Goal: Information Seeking & Learning: Check status

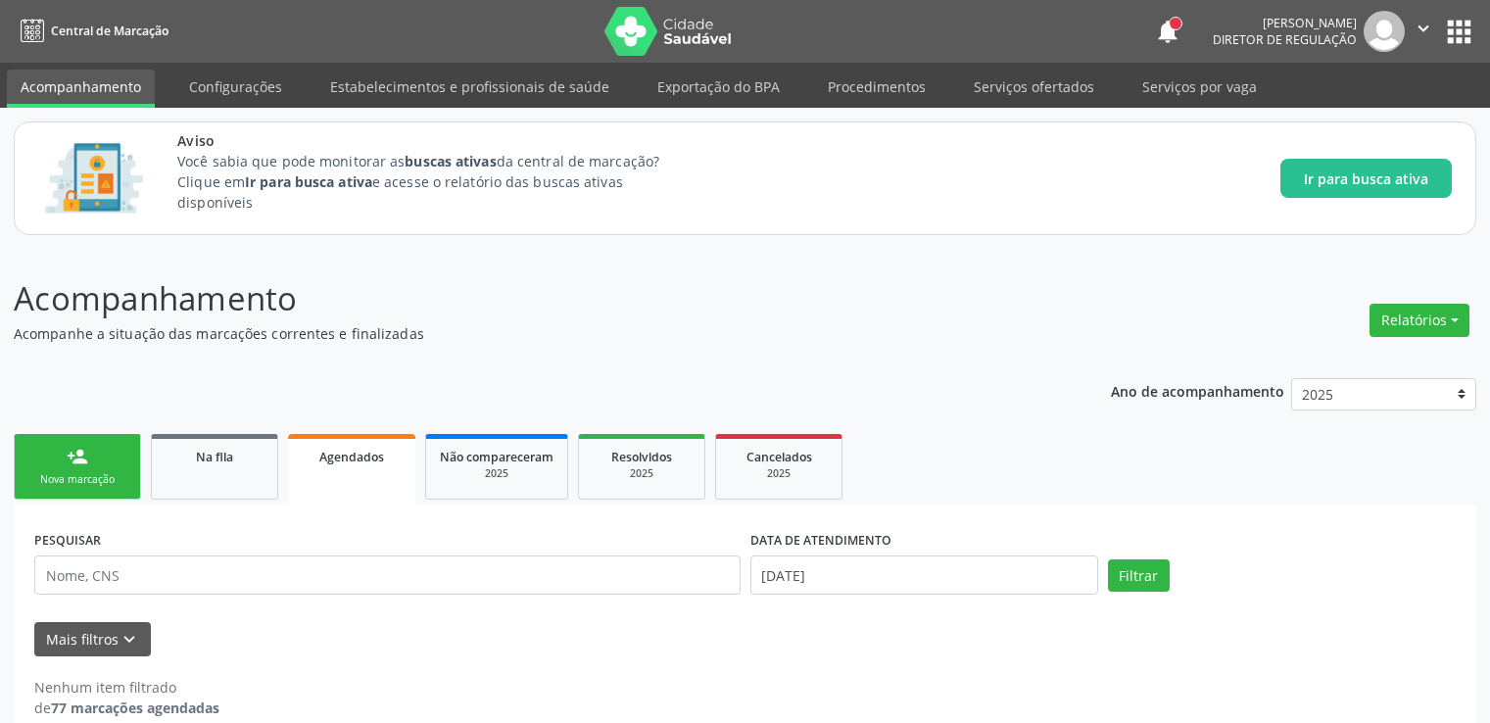
scroll to position [27, 0]
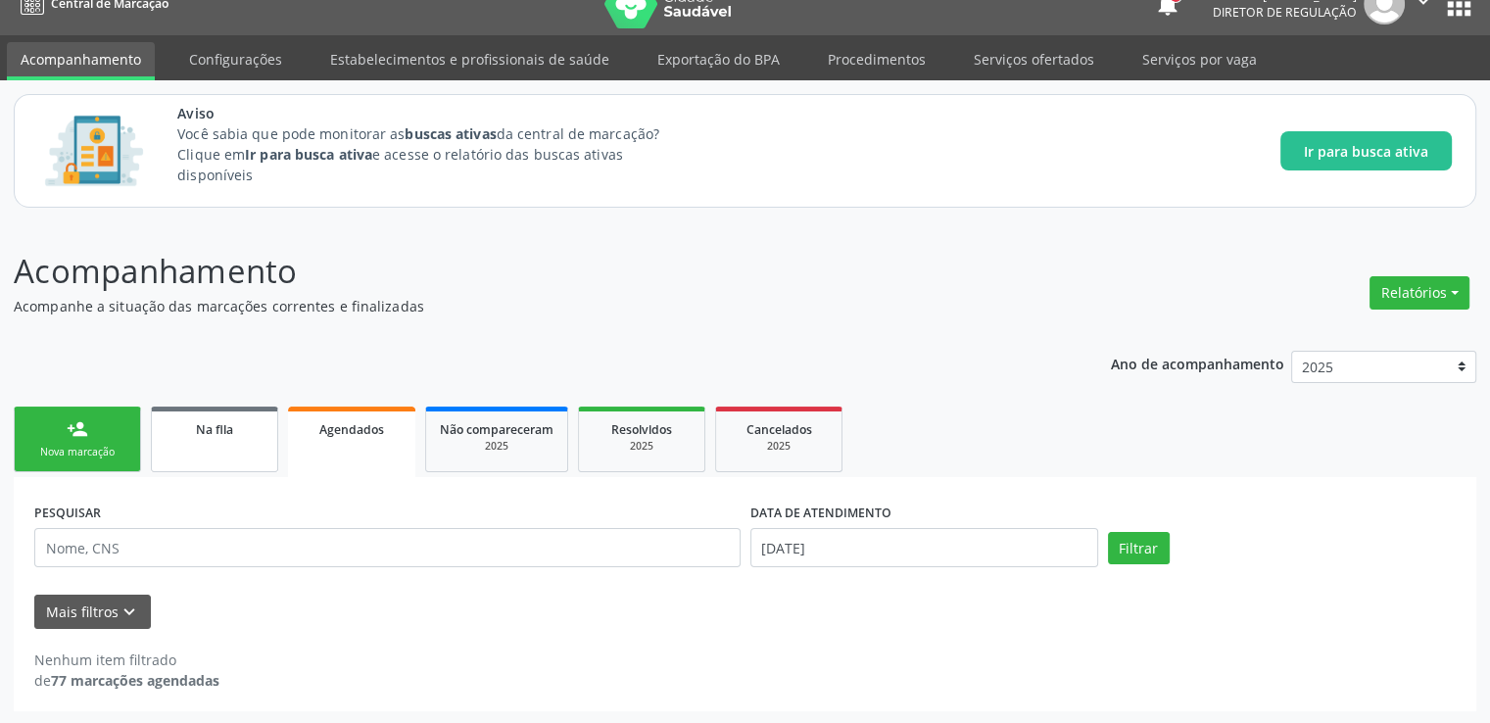
click at [236, 446] on link "Na fila" at bounding box center [214, 440] width 127 height 66
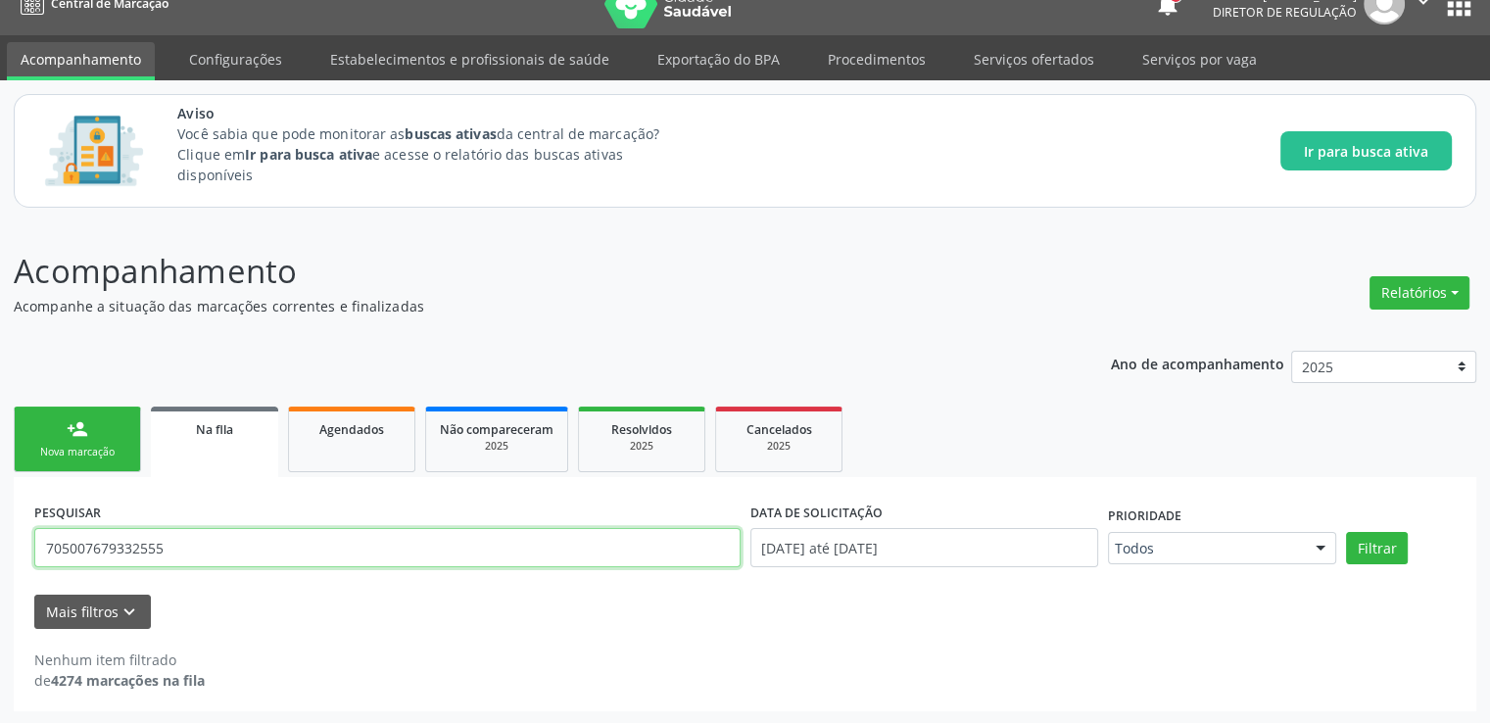
drag, startPoint x: 200, startPoint y: 543, endPoint x: 2, endPoint y: 570, distance: 199.8
click at [2, 570] on div "Acompanhamento Acompanhe a situação das marcações correntes e finalizadas Relat…" at bounding box center [745, 473] width 1490 height 504
type input "700009533760901"
click at [1346, 532] on button "Filtrar" at bounding box center [1377, 548] width 62 height 33
click at [198, 556] on input "700009533760901" at bounding box center [387, 547] width 706 height 39
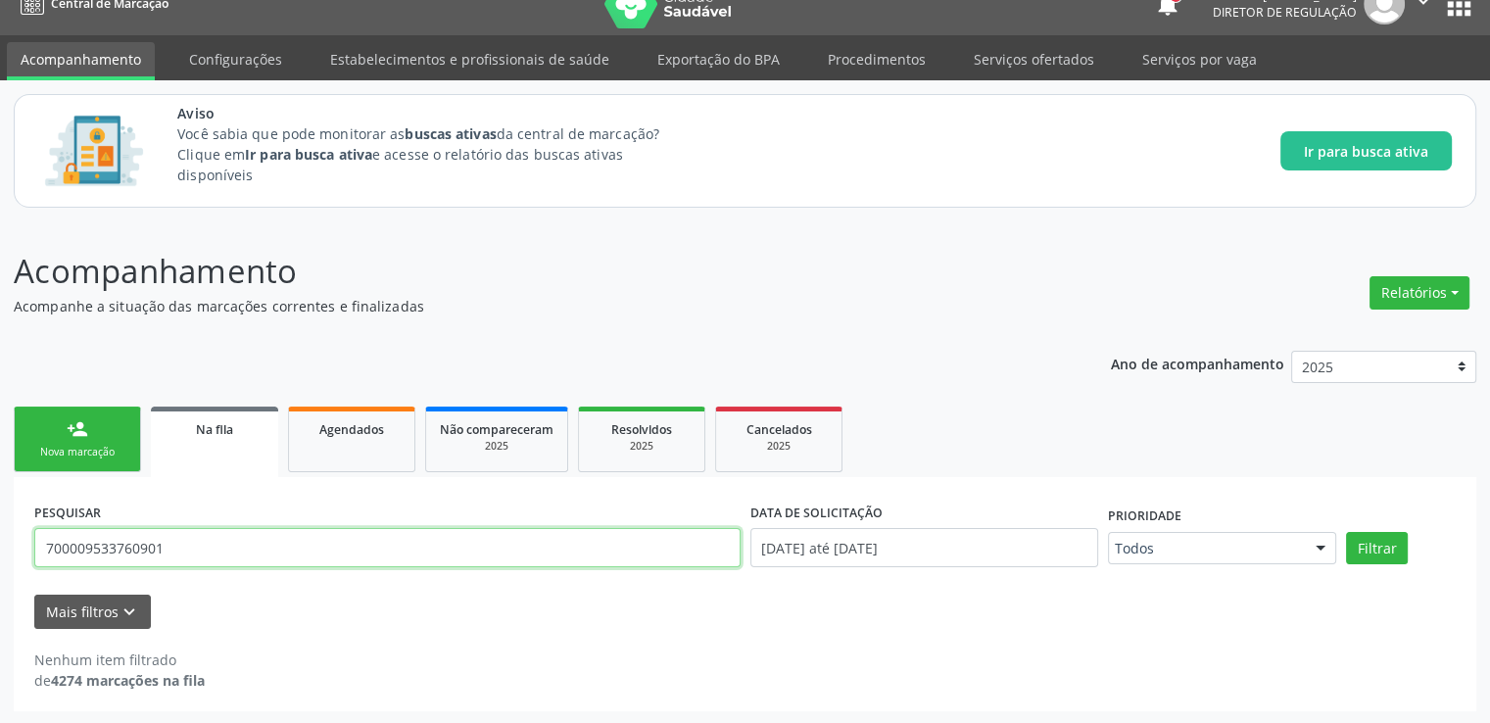
drag, startPoint x: 109, startPoint y: 556, endPoint x: 0, endPoint y: 559, distance: 108.8
click at [0, 559] on div "Acompanhamento Acompanhe a situação das marcações correntes e finalizadas Relat…" at bounding box center [745, 473] width 1490 height 504
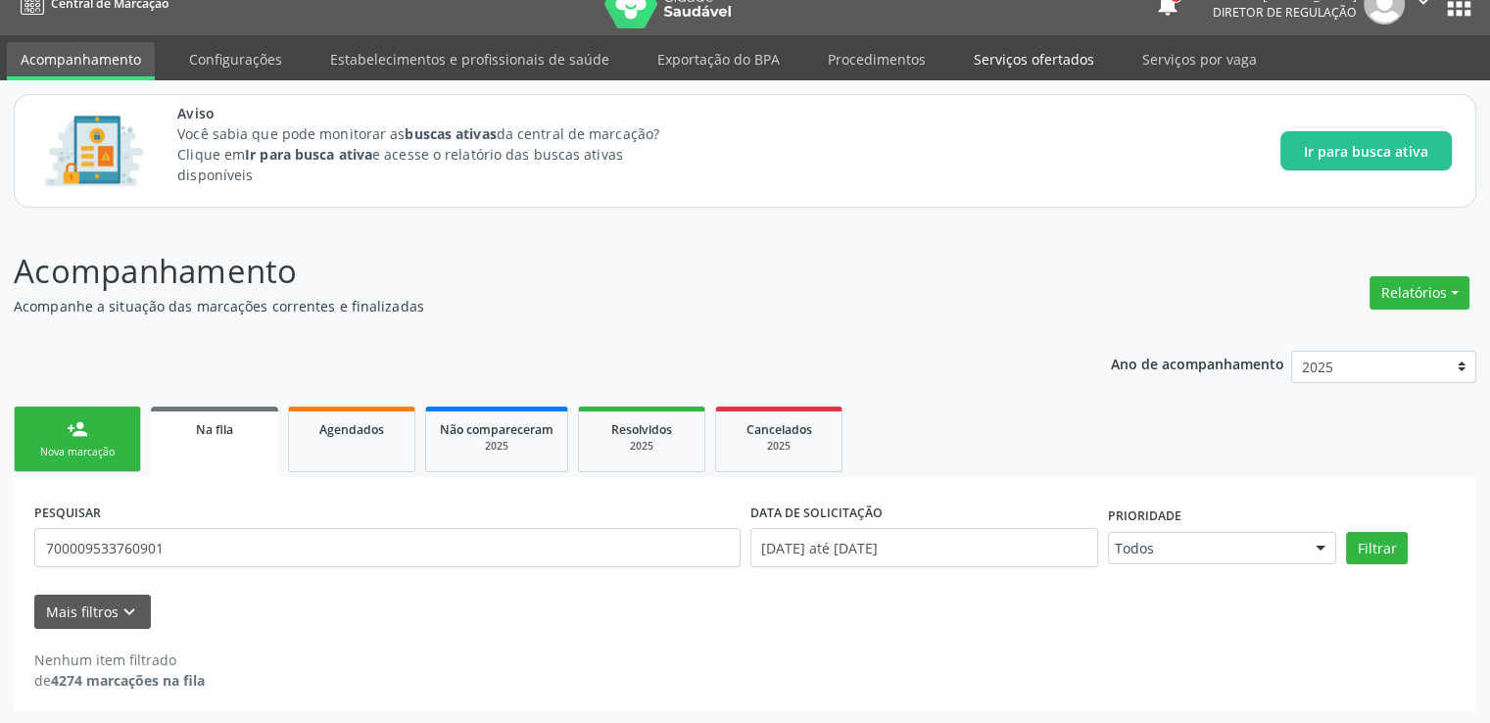
click at [1036, 67] on link "Serviços ofertados" at bounding box center [1034, 59] width 148 height 34
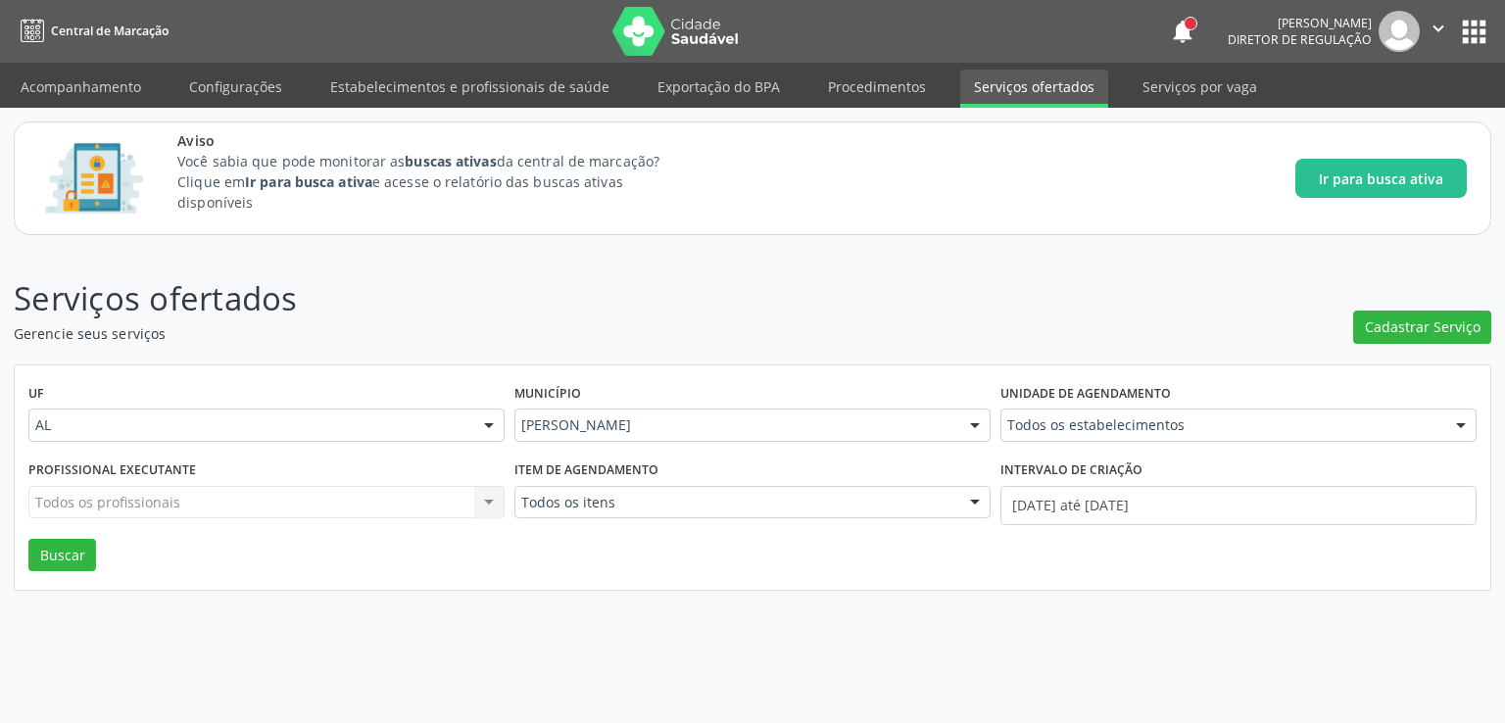
click at [1007, 418] on input "text" at bounding box center [1007, 434] width 0 height 39
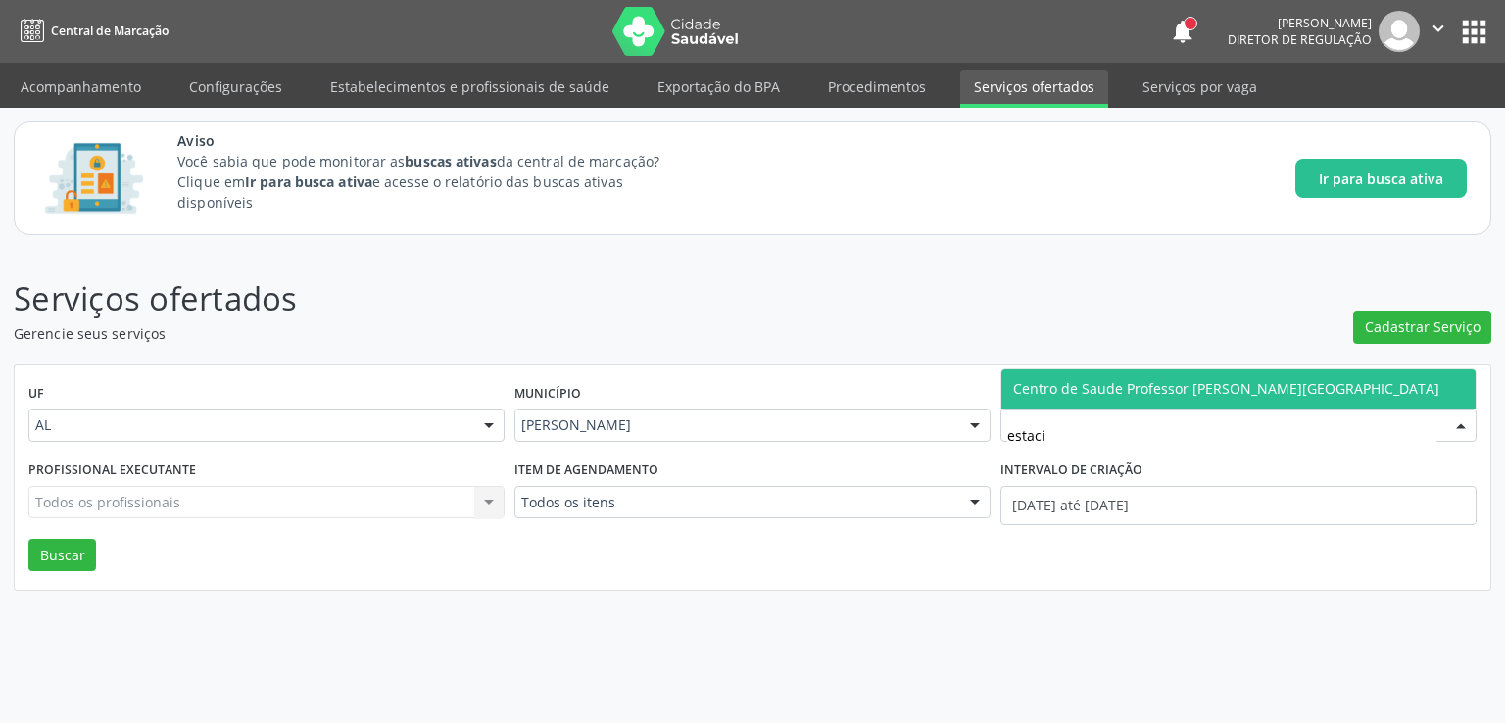
type input "estacio"
click at [1116, 391] on span "Centro de Saude Professor [PERSON_NAME][GEOGRAPHIC_DATA]" at bounding box center [1226, 388] width 426 height 19
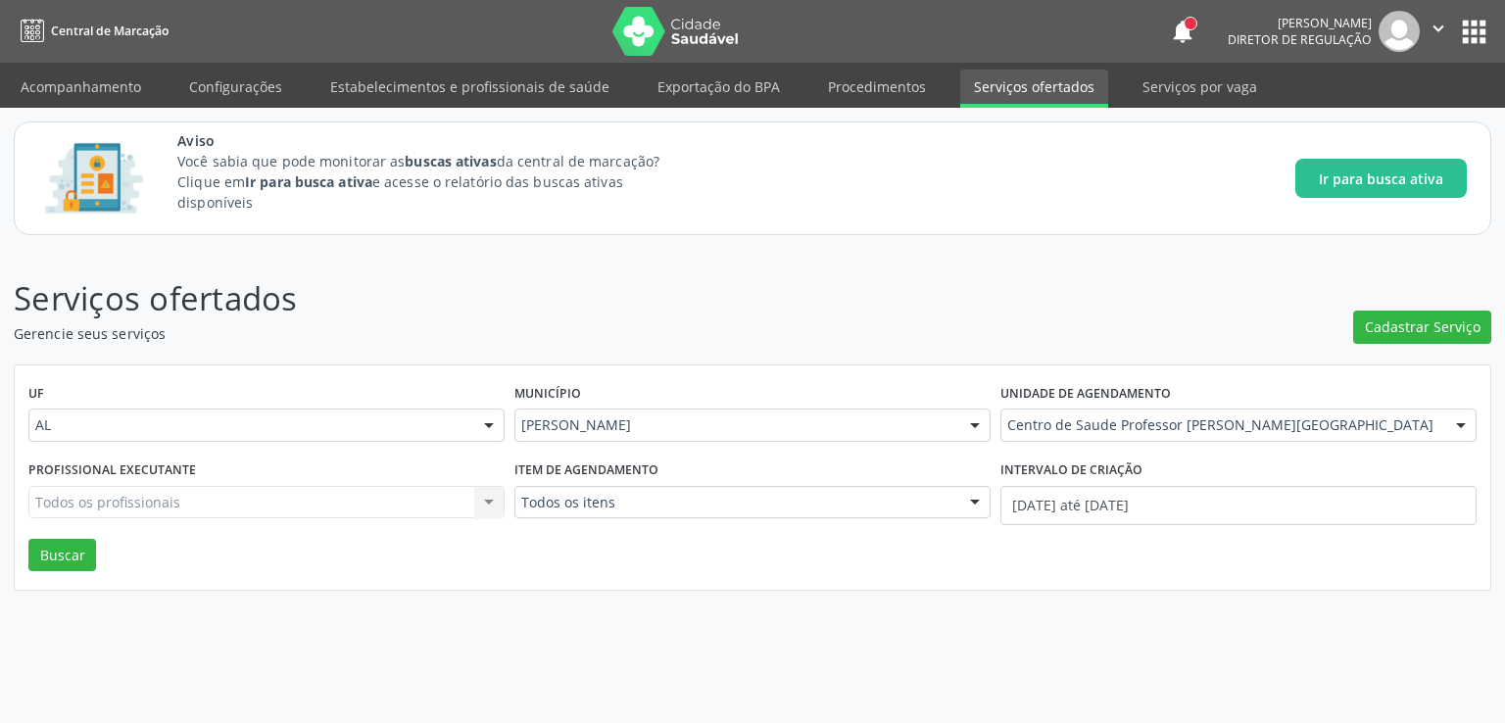
click at [291, 513] on div "Todos os profissionais Todos os profissionais Nenhum resultado encontrado para:…" at bounding box center [266, 502] width 476 height 33
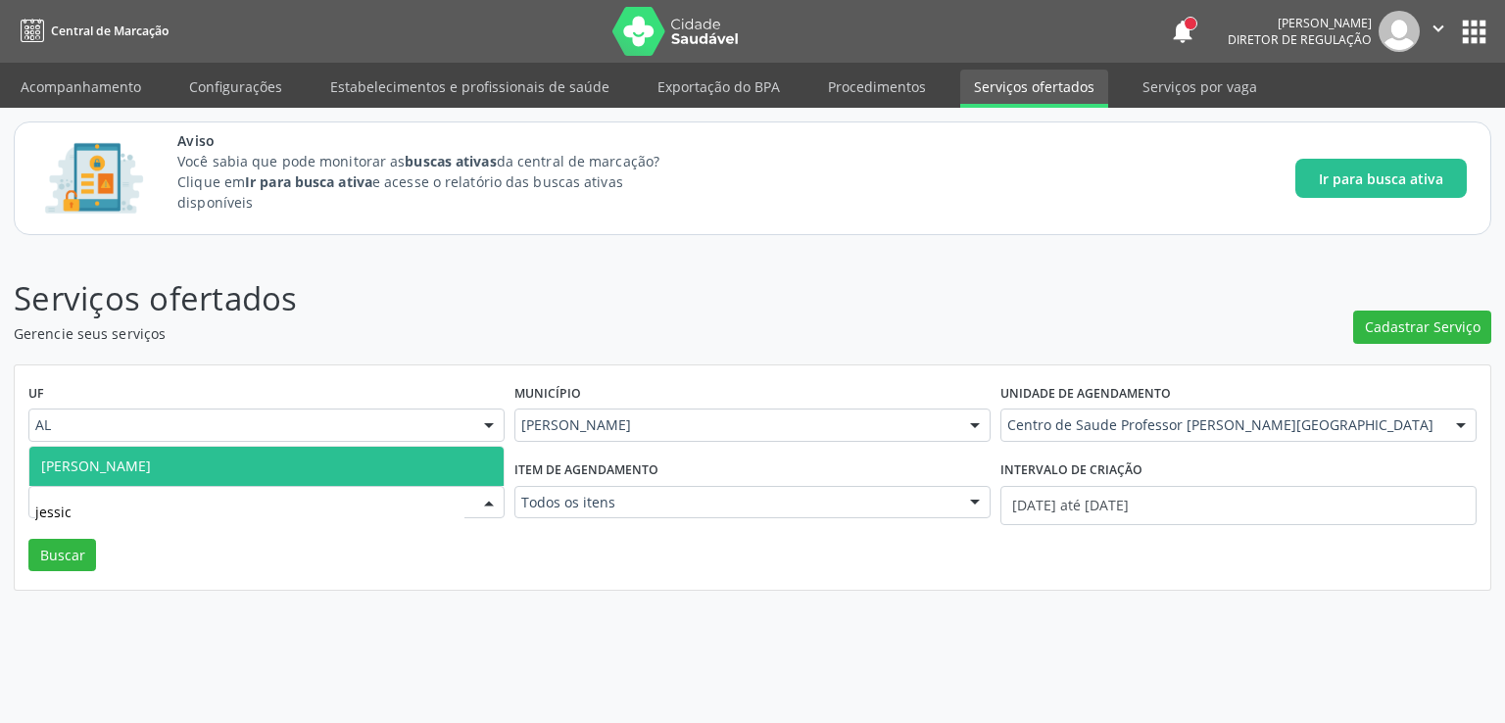
type input "jessica"
click at [238, 458] on span "[PERSON_NAME]" at bounding box center [266, 466] width 474 height 39
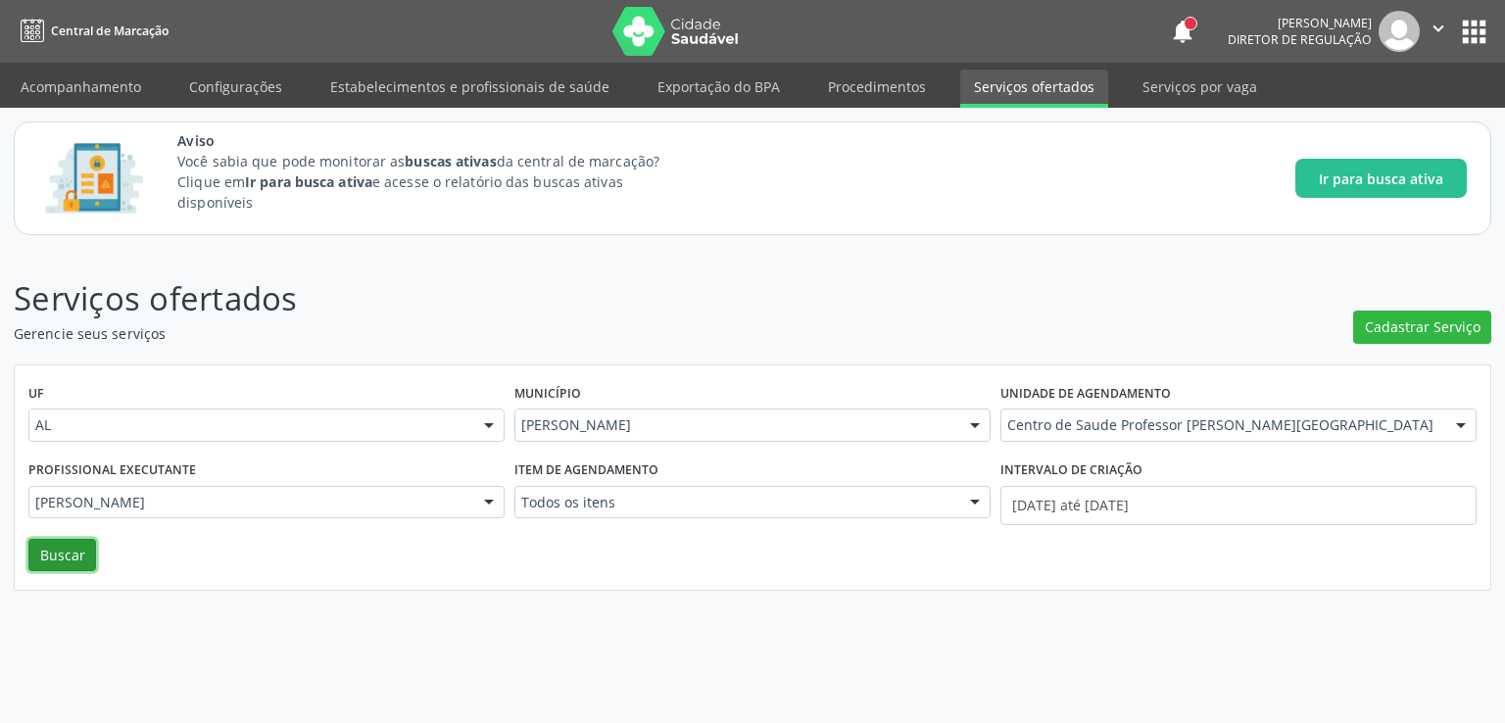
click at [63, 550] on button "Buscar" at bounding box center [62, 555] width 68 height 33
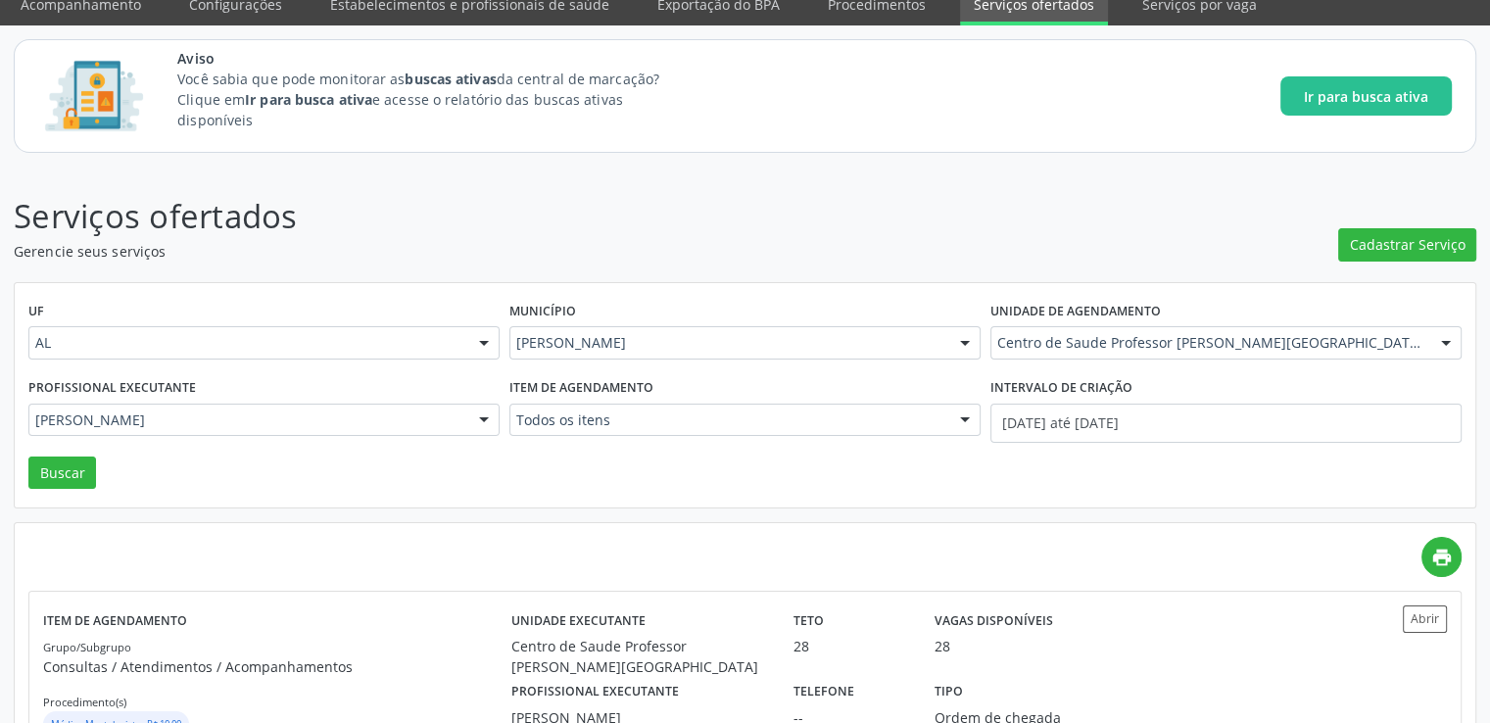
scroll to position [155, 0]
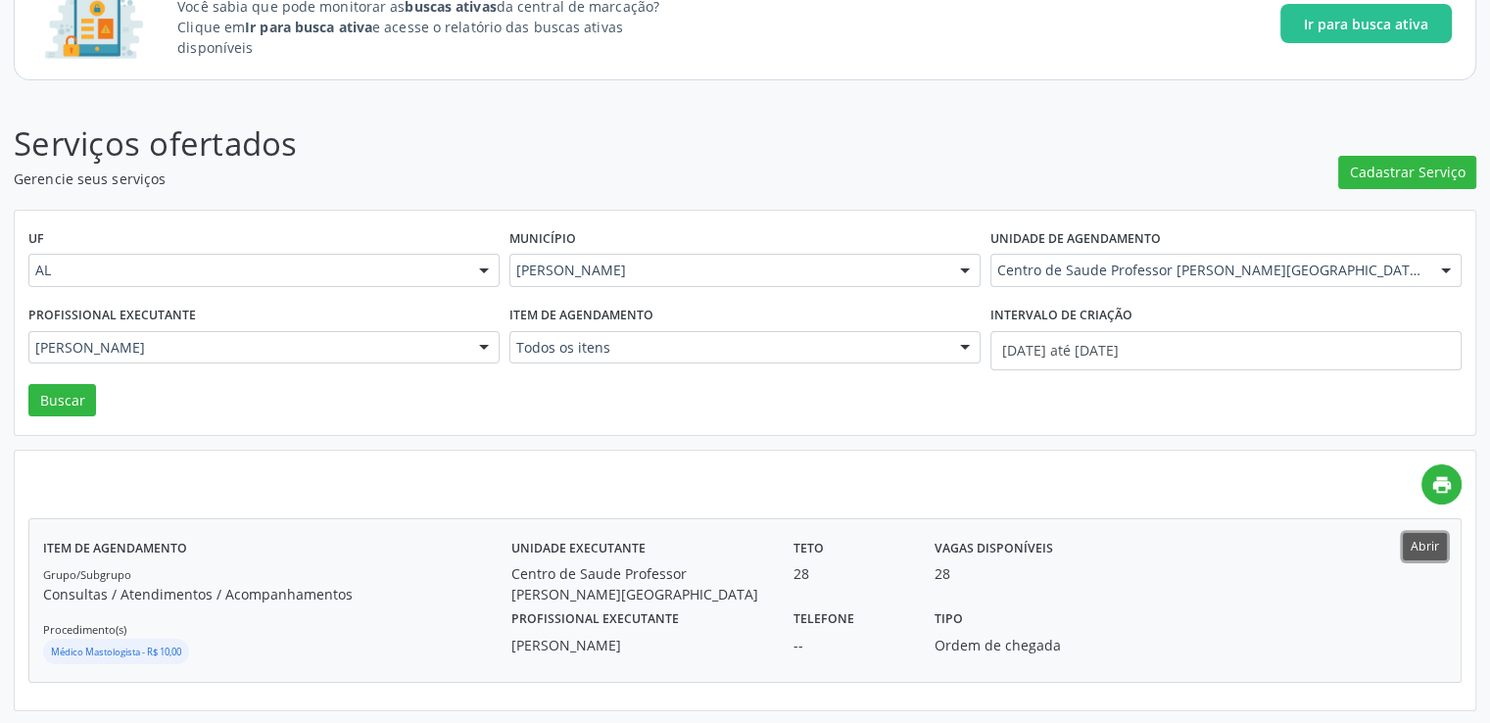
click at [1427, 545] on button "Abrir" at bounding box center [1425, 546] width 44 height 26
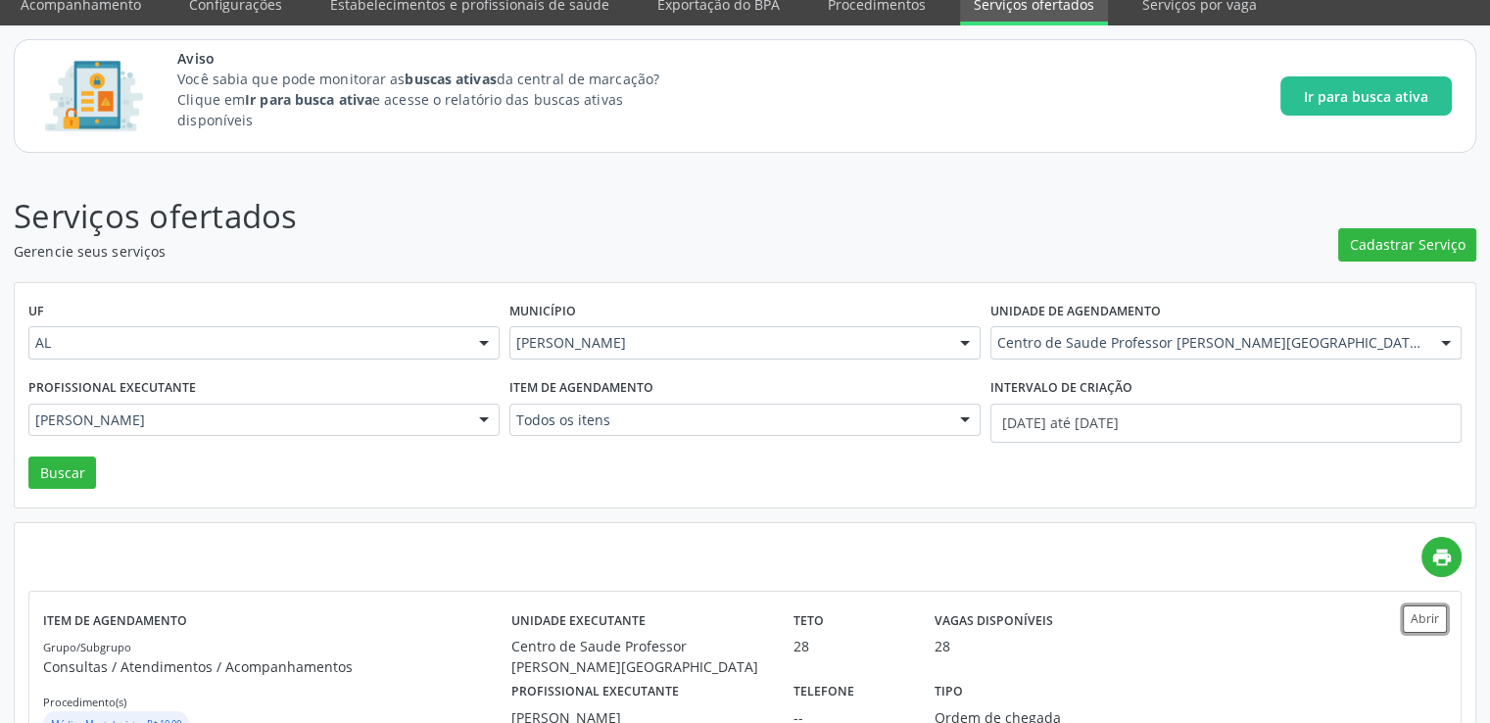
scroll to position [0, 0]
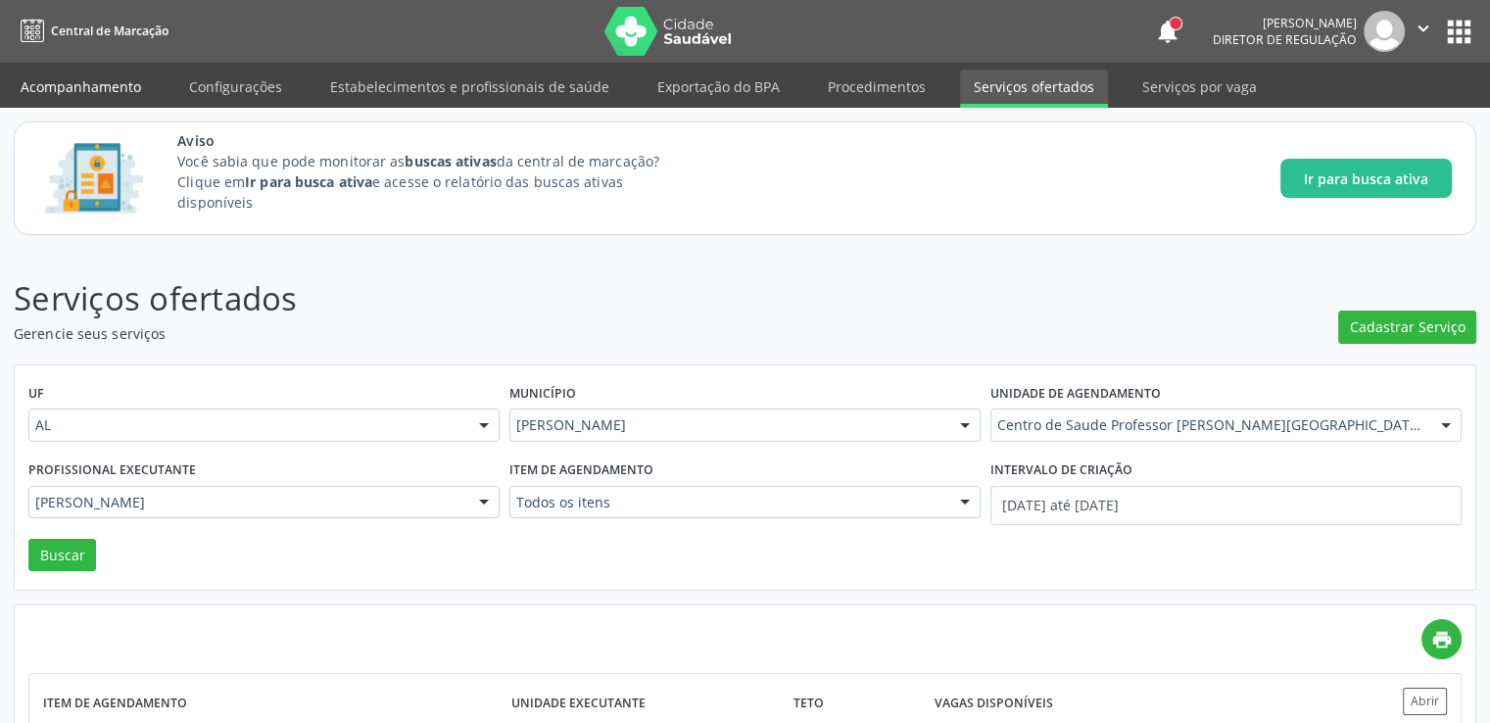
click at [88, 89] on link "Acompanhamento" at bounding box center [81, 87] width 148 height 34
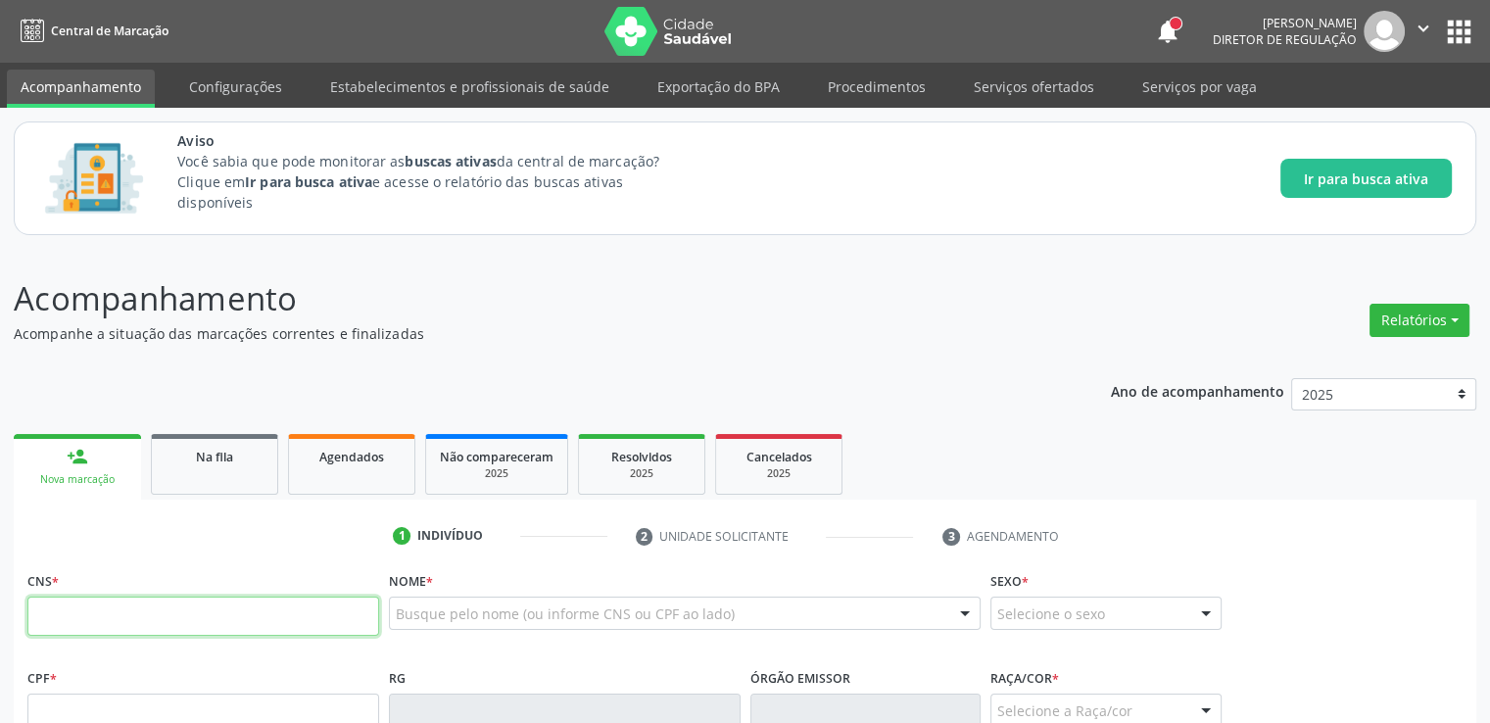
click at [265, 616] on input "text" at bounding box center [203, 616] width 352 height 39
type input "706 9021 0334 5334"
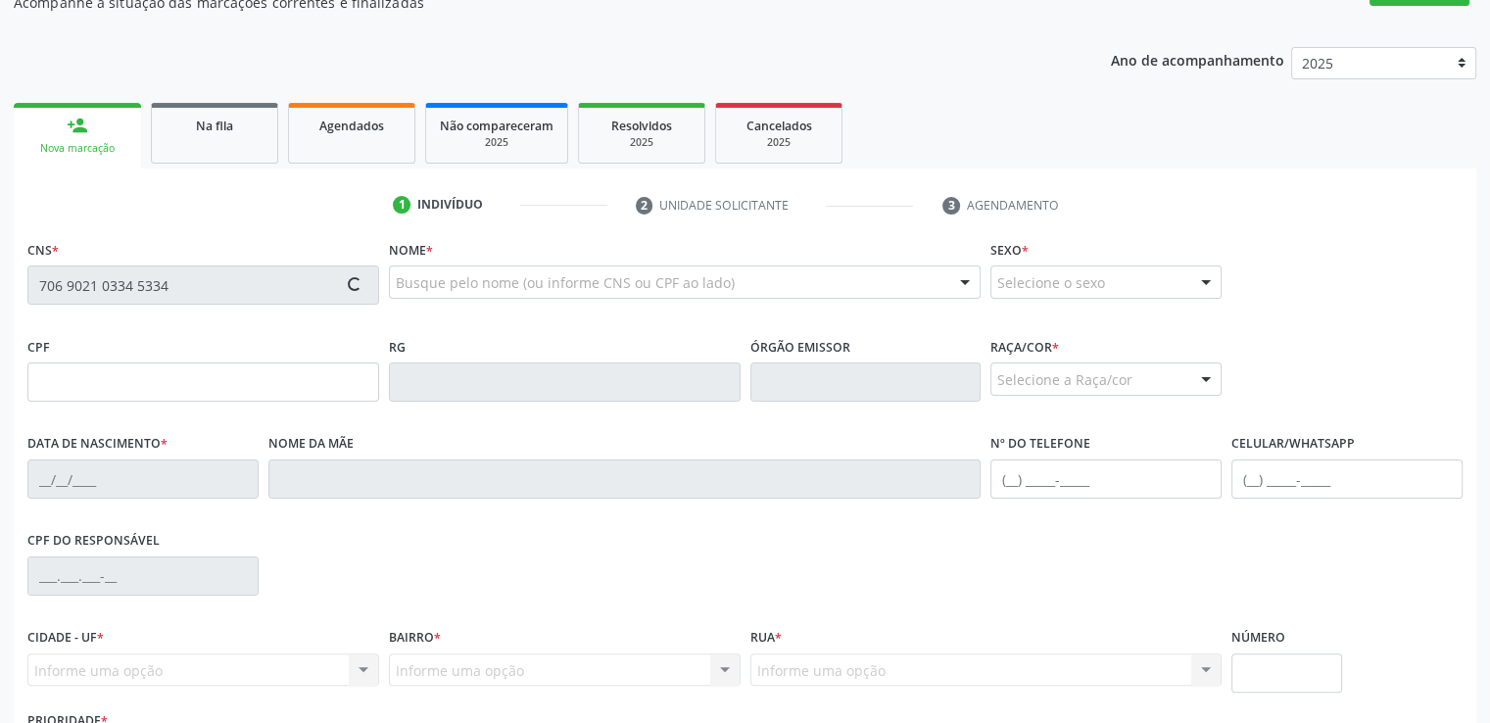
scroll to position [479, 0]
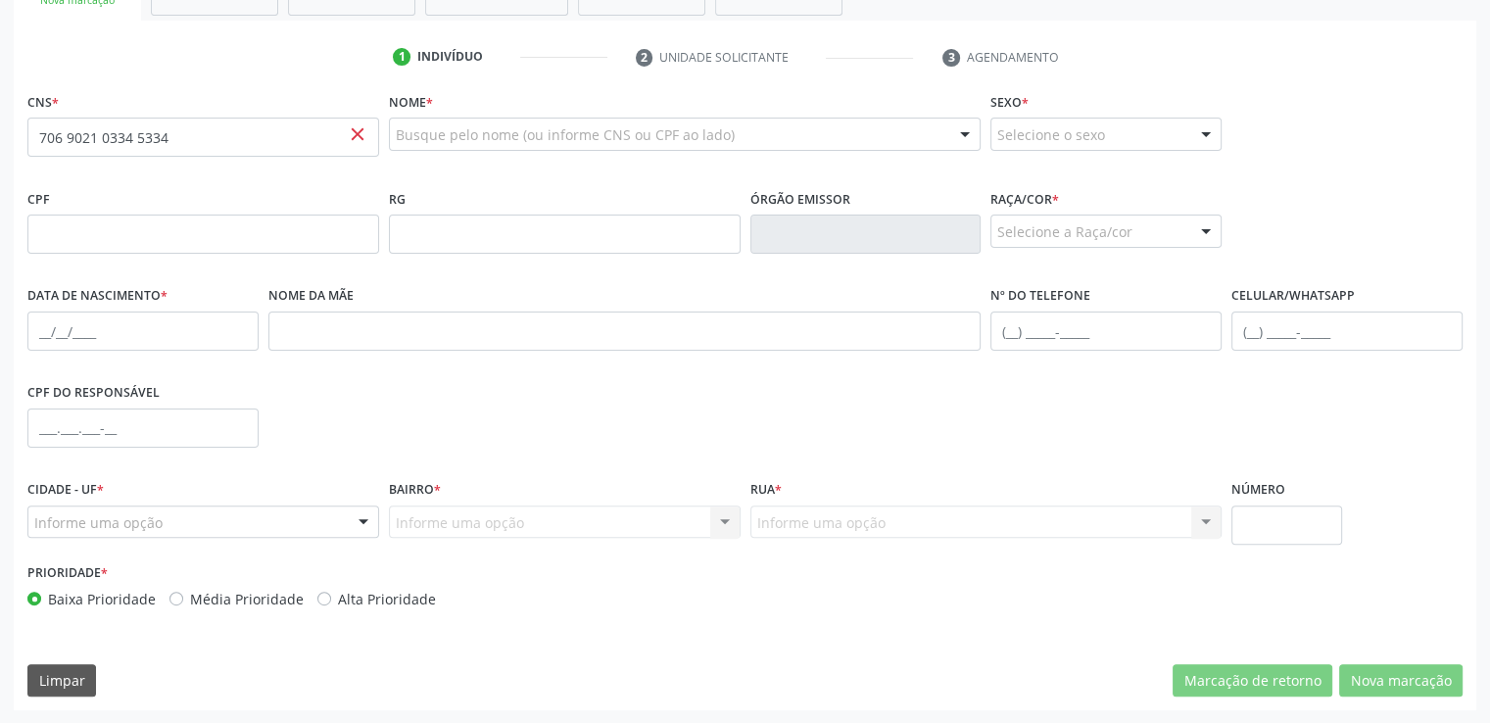
click at [973, 573] on div "Prioridade * Baixa Prioridade Média Prioridade Alta Prioridade" at bounding box center [745, 590] width 1445 height 65
click at [235, 63] on ul "1 Indivíduo 2 Unidade solicitante 3 Agendamento" at bounding box center [745, 57] width 1463 height 32
click at [459, 168] on div "Nome * Busque pelo nome (ou informe CNS ou CPF ao lado) Nenhum resultado encont…" at bounding box center [685, 135] width 602 height 97
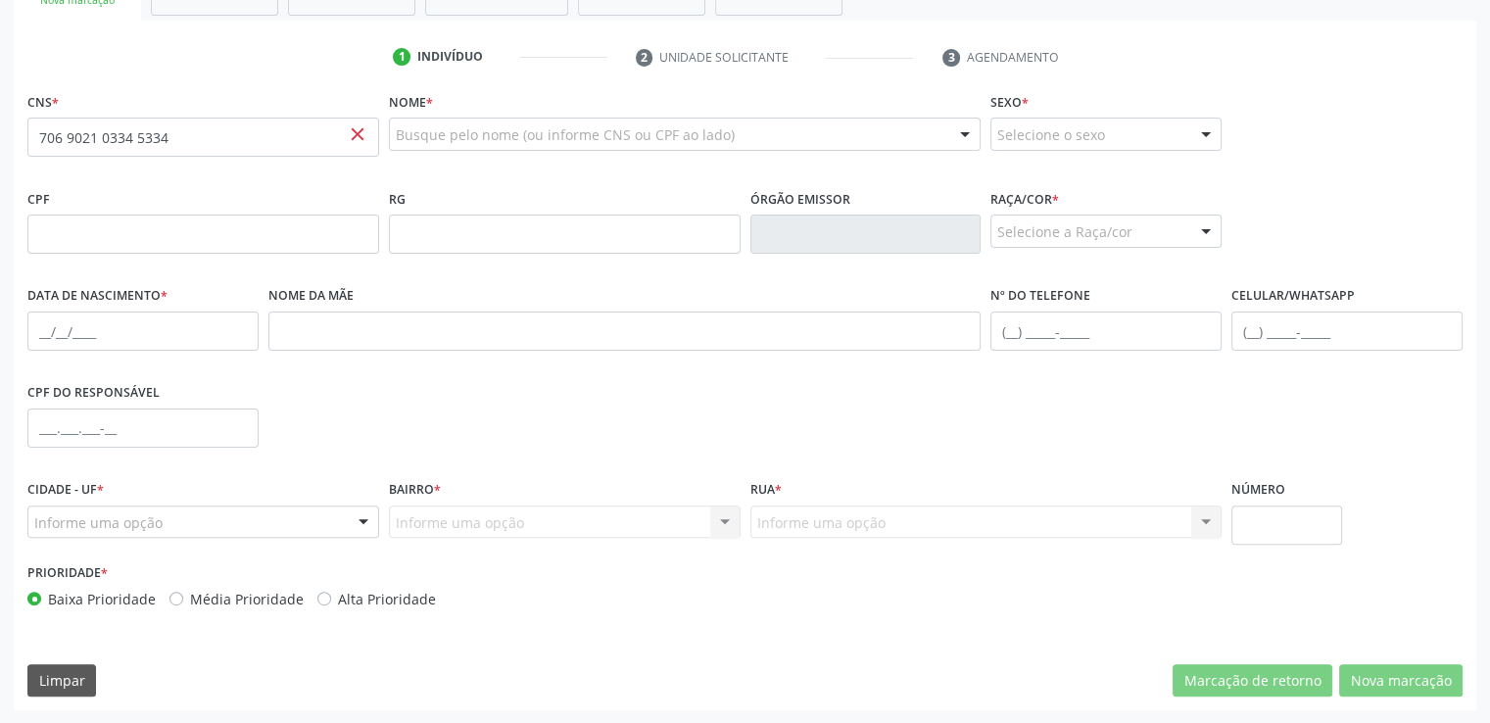
click at [459, 168] on div "Nome * Busque pelo nome (ou informe CNS ou CPF ao lado) Nenhum resultado encont…" at bounding box center [685, 135] width 602 height 97
click at [300, 146] on input "706 9021 0334 5334" at bounding box center [203, 137] width 352 height 39
click at [497, 181] on div "Nome * Busque pelo nome (ou informe CNS ou CPF ao lado) Nenhum resultado encont…" at bounding box center [685, 135] width 602 height 97
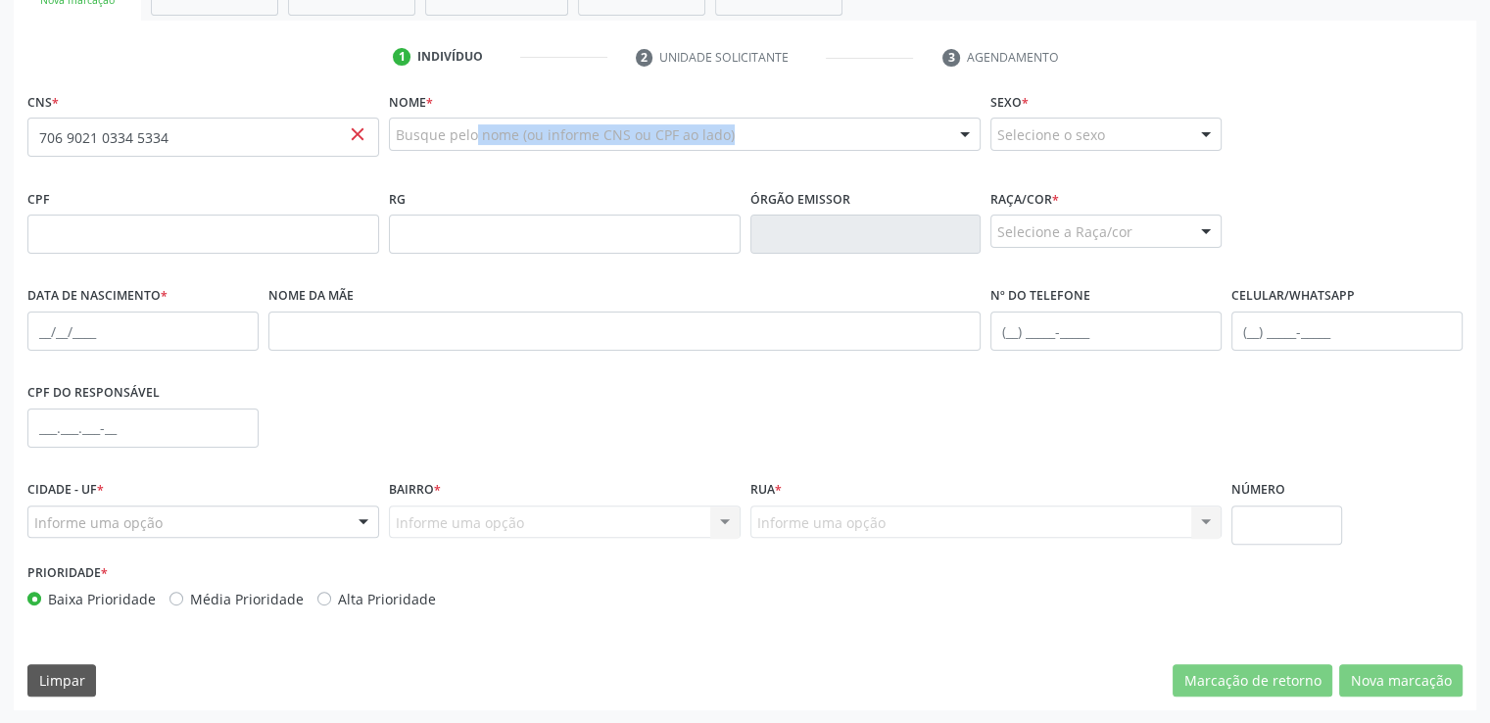
click at [497, 181] on div "Nome * Busque pelo nome (ou informe CNS ou CPF ao lado) Nenhum resultado encont…" at bounding box center [685, 135] width 602 height 97
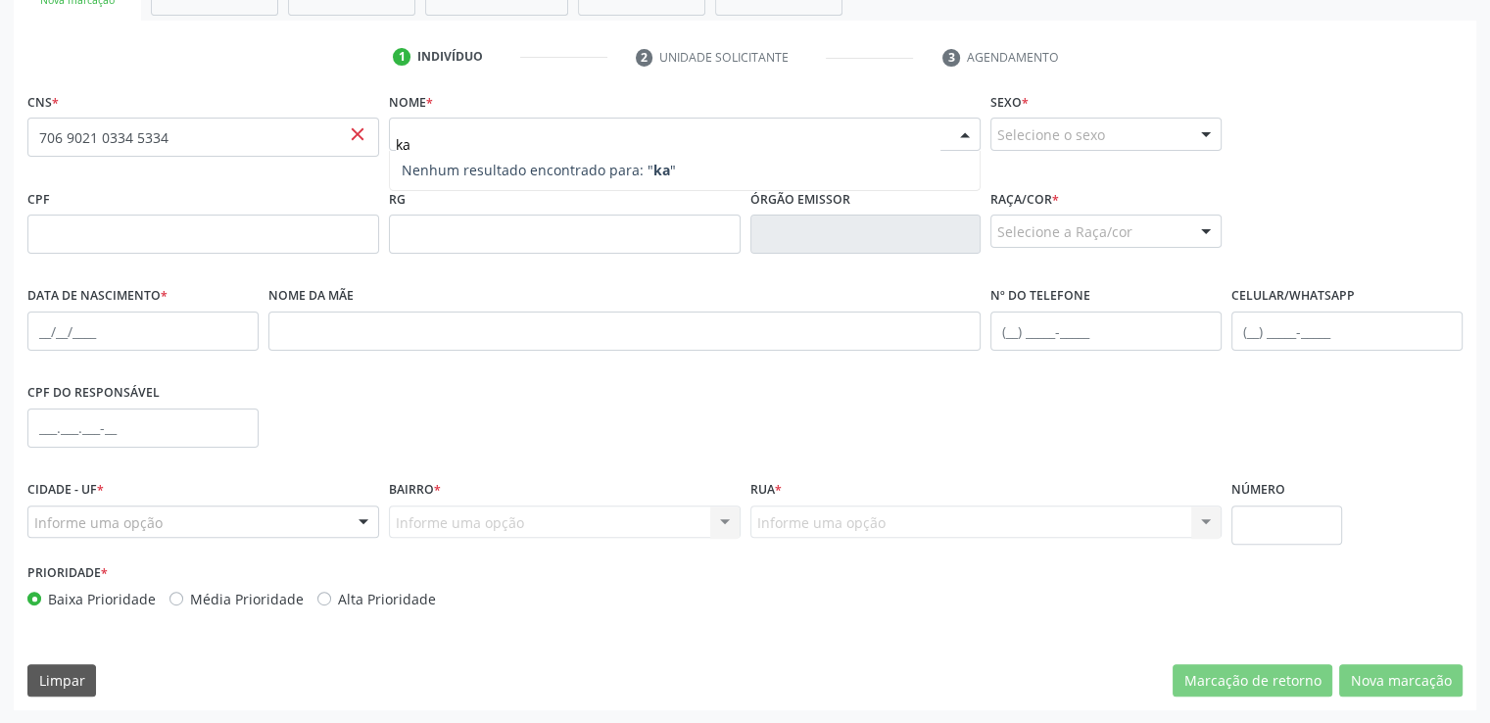
type input "k"
click at [326, 64] on ul "1 Indivíduo 2 Unidade solicitante 3 Agendamento" at bounding box center [745, 57] width 1463 height 32
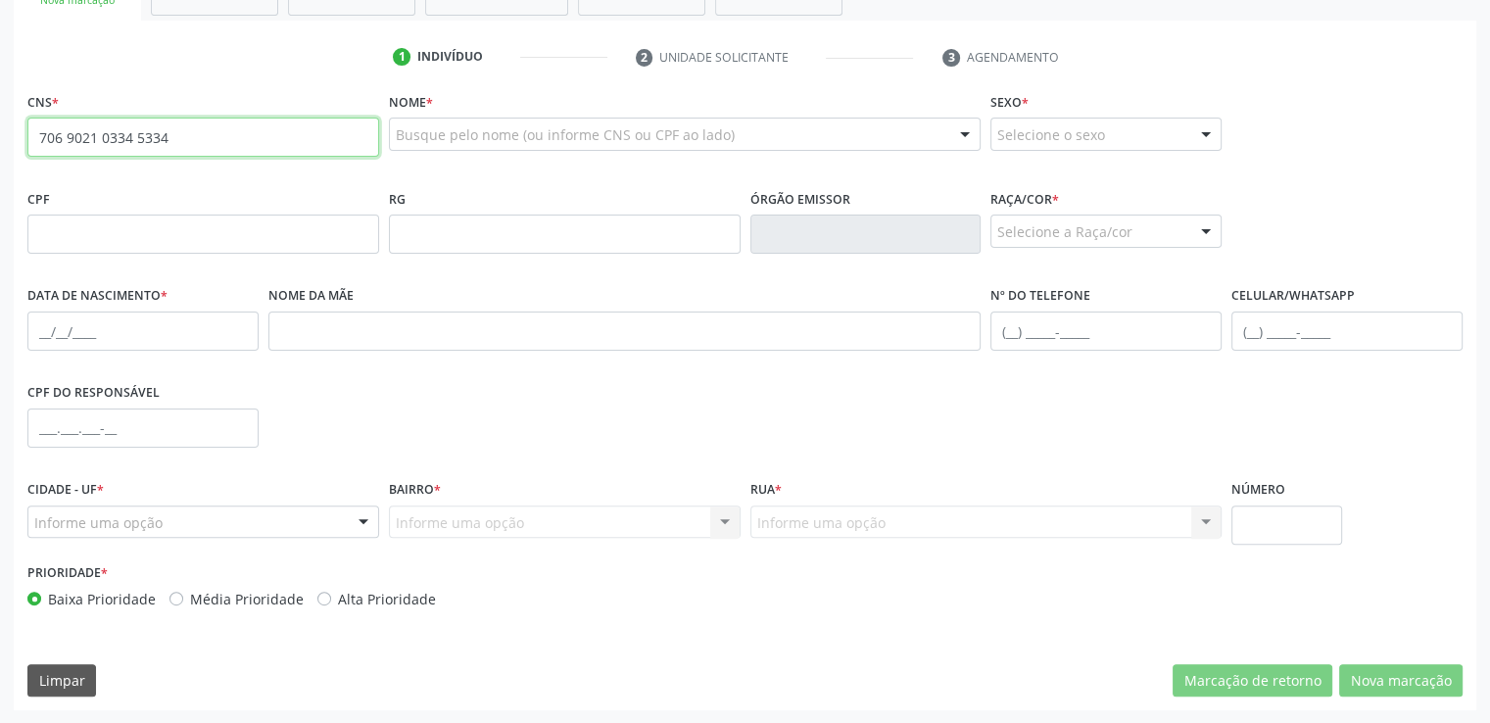
click at [217, 140] on input "706 9021 0334 5334" at bounding box center [203, 137] width 352 height 39
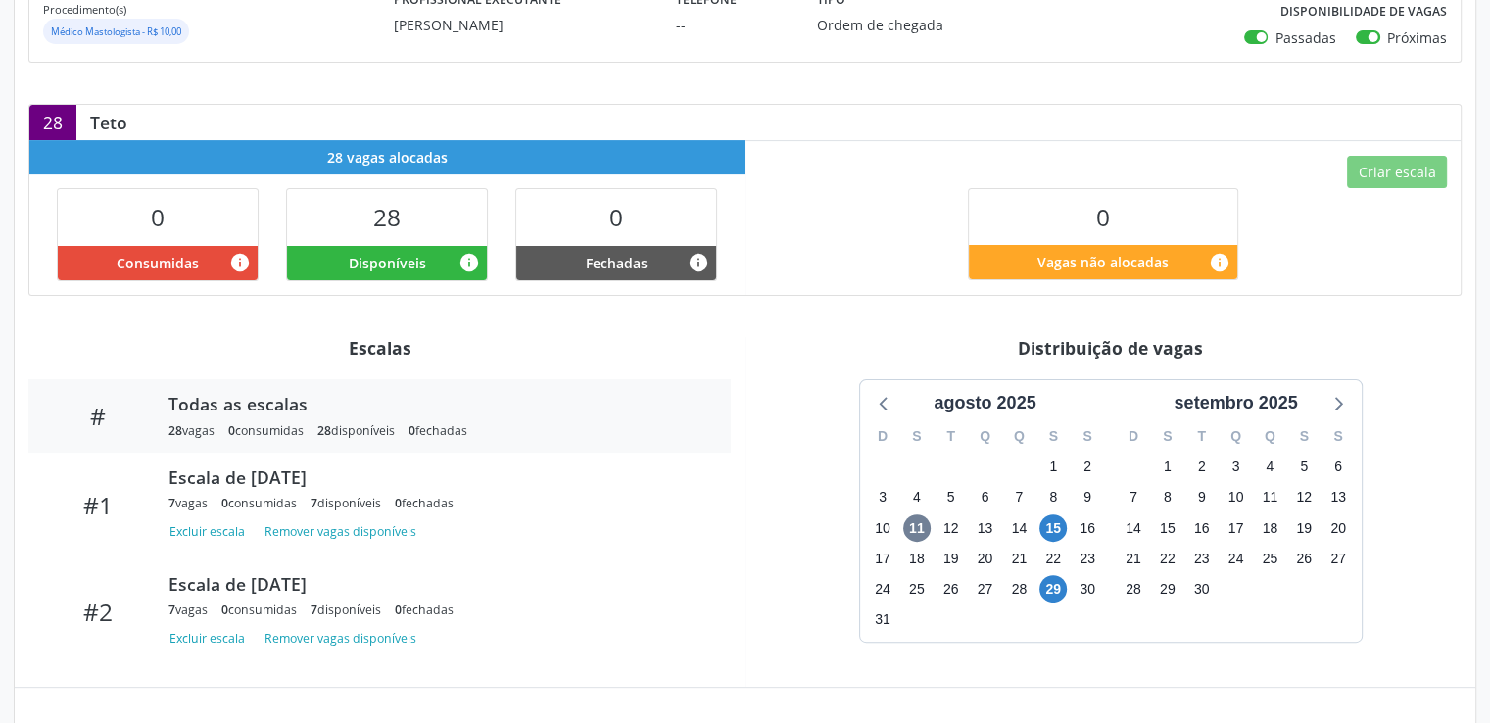
scroll to position [596, 0]
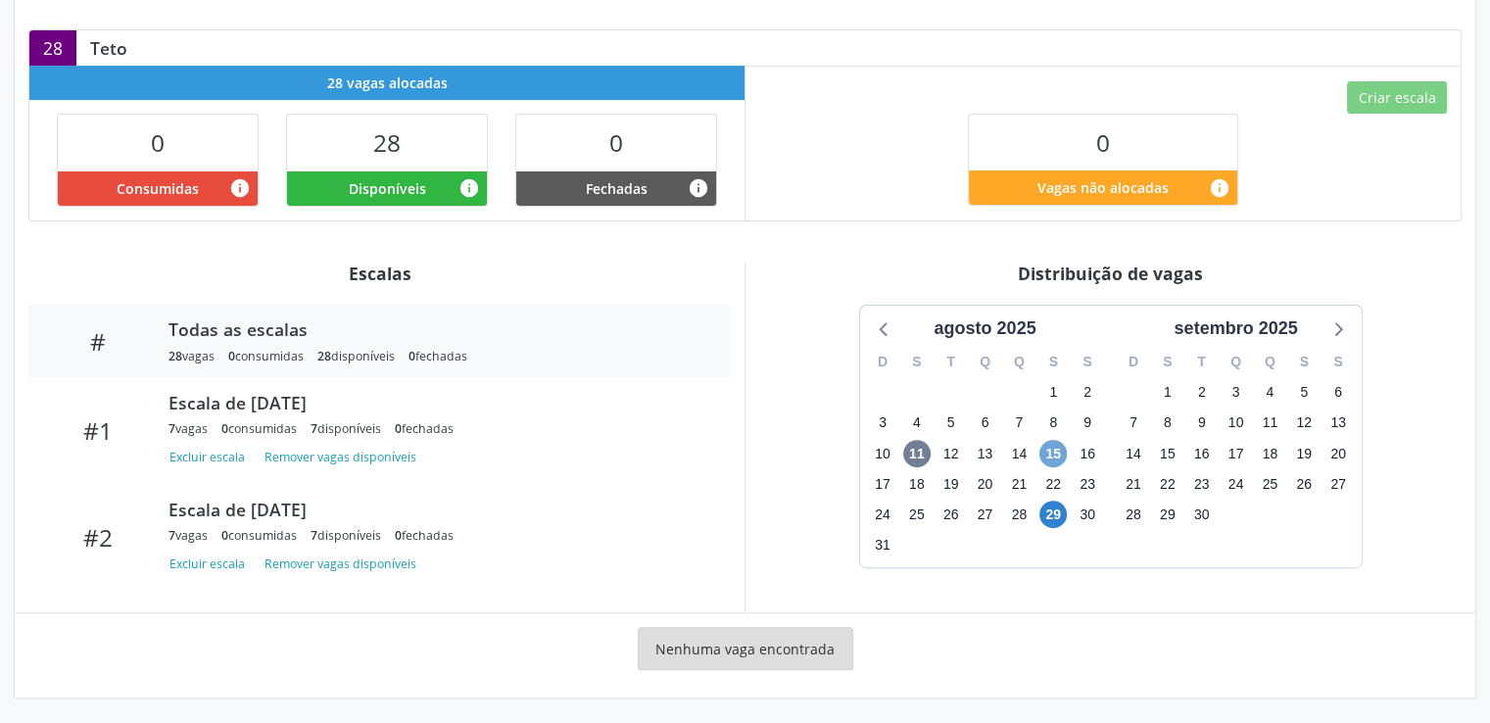
click at [1052, 448] on span "15" at bounding box center [1052, 453] width 27 height 27
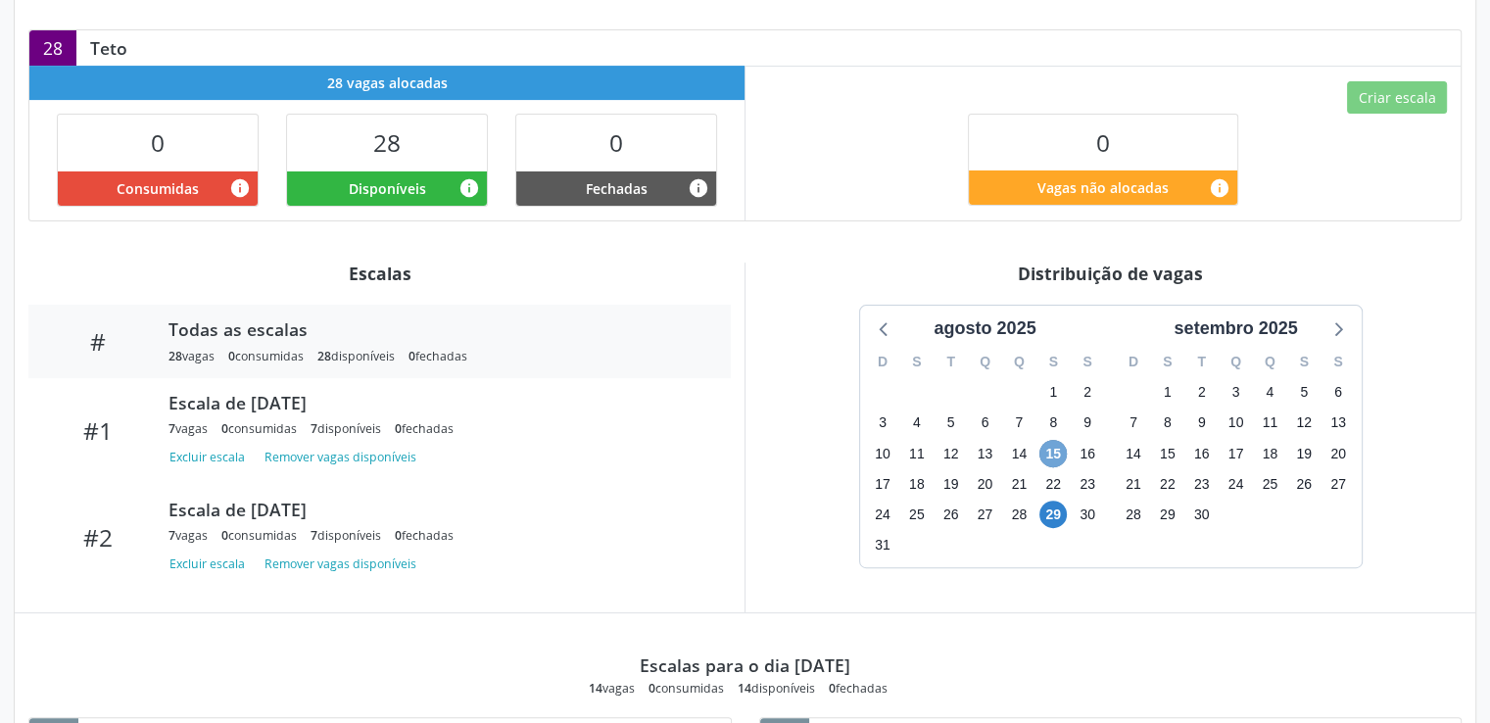
click at [1053, 448] on span "15" at bounding box center [1052, 453] width 27 height 27
click at [267, 401] on div "Escala de [DATE]" at bounding box center [435, 403] width 535 height 22
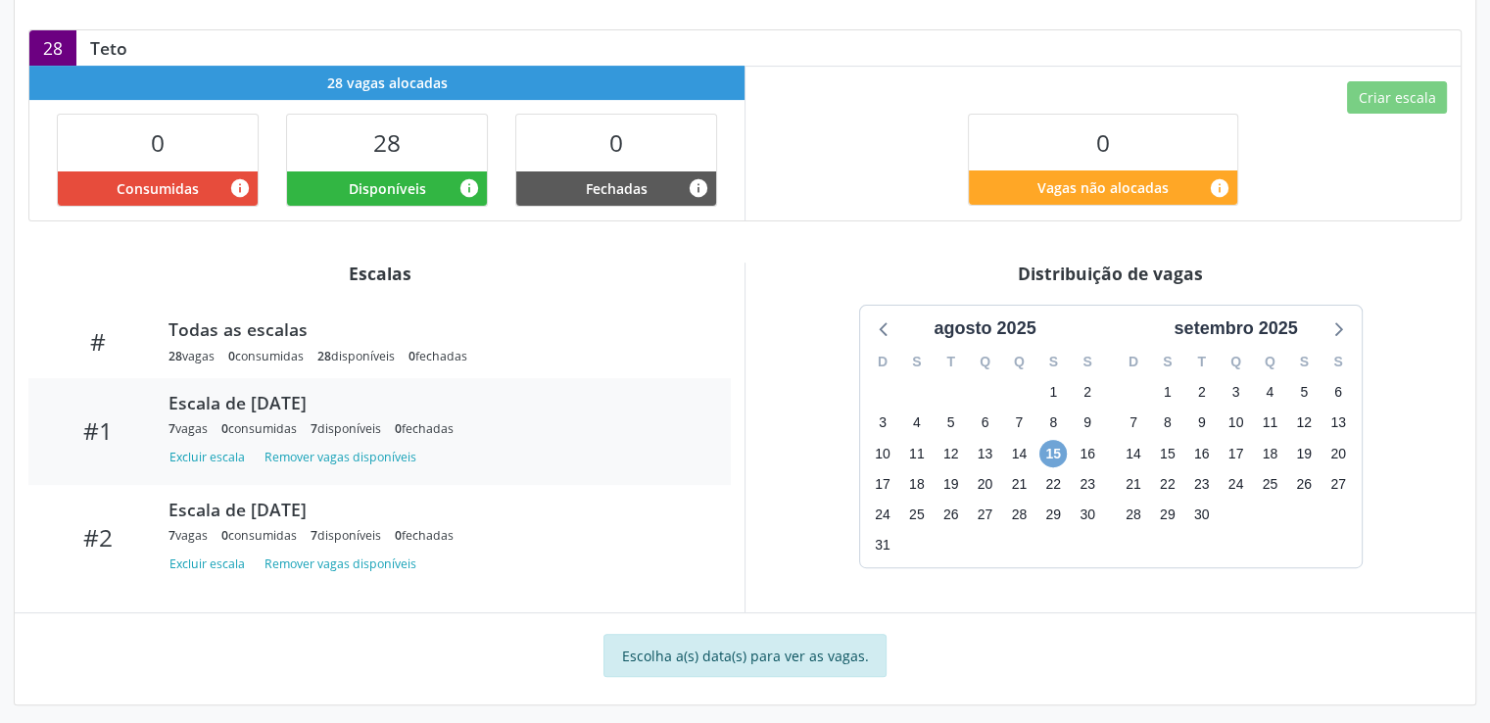
click at [1059, 452] on span "15" at bounding box center [1052, 453] width 27 height 27
click at [1051, 447] on span "15" at bounding box center [1052, 453] width 27 height 27
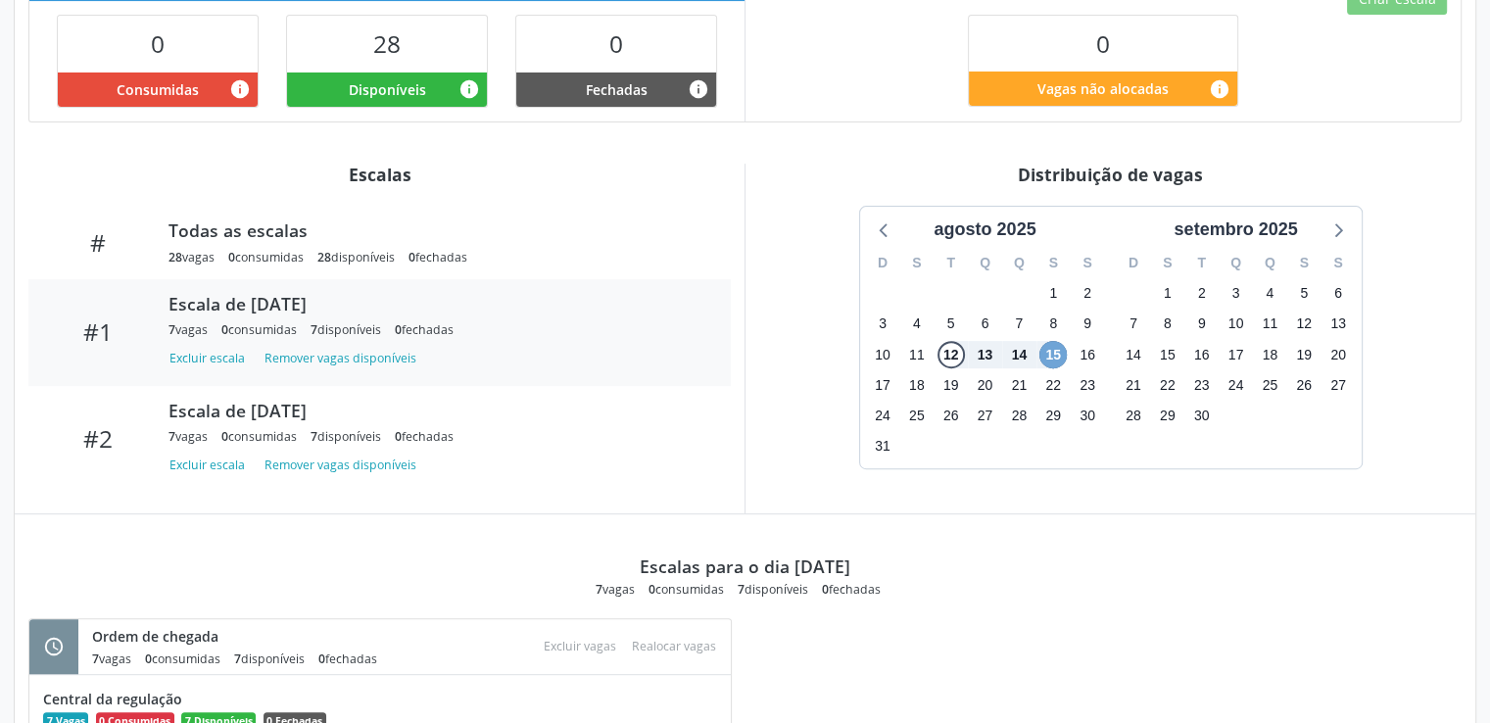
scroll to position [859, 0]
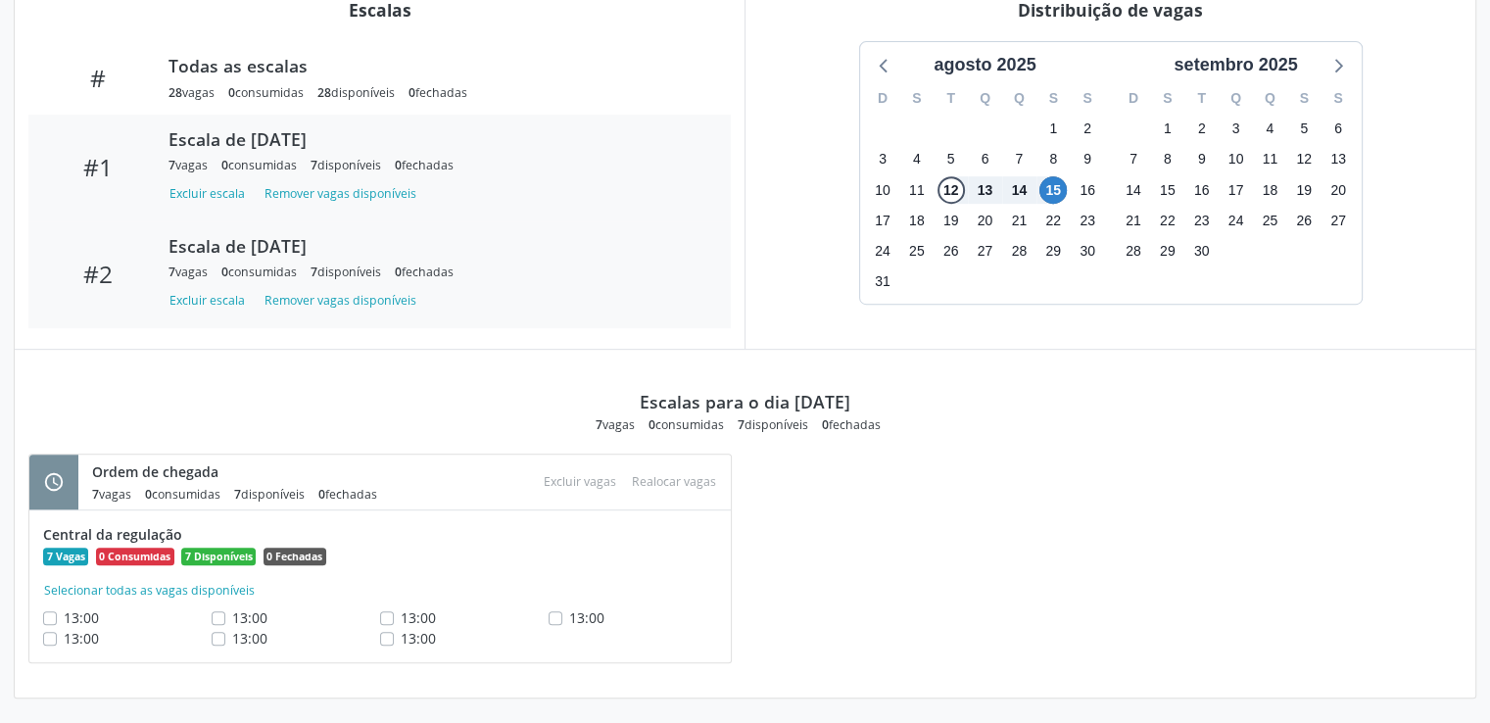
click at [275, 239] on div "Escala de [DATE]" at bounding box center [435, 246] width 535 height 22
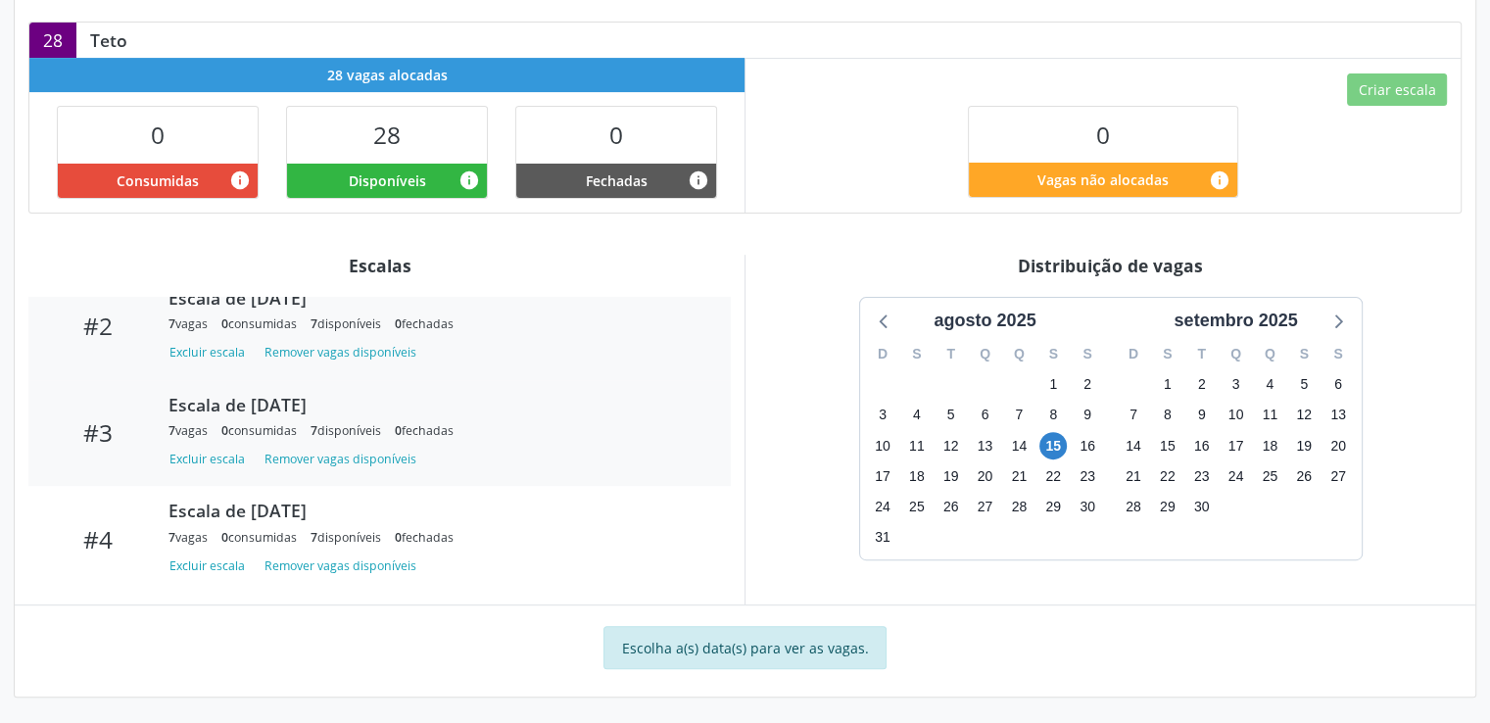
scroll to position [0, 0]
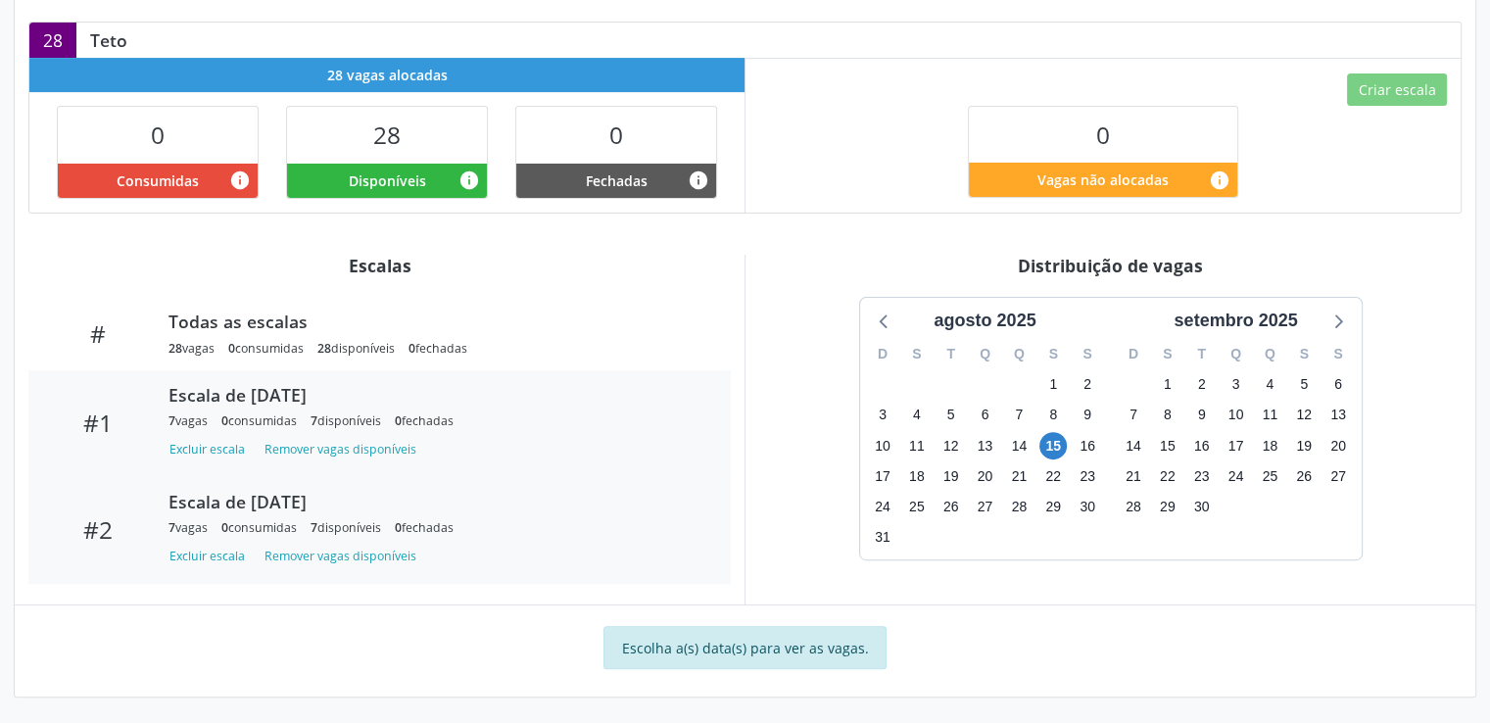
click at [282, 388] on div "Escala de [DATE]" at bounding box center [435, 395] width 535 height 22
click at [298, 392] on div "Escala de [DATE]" at bounding box center [435, 395] width 535 height 22
click at [1051, 440] on span "15" at bounding box center [1052, 445] width 27 height 27
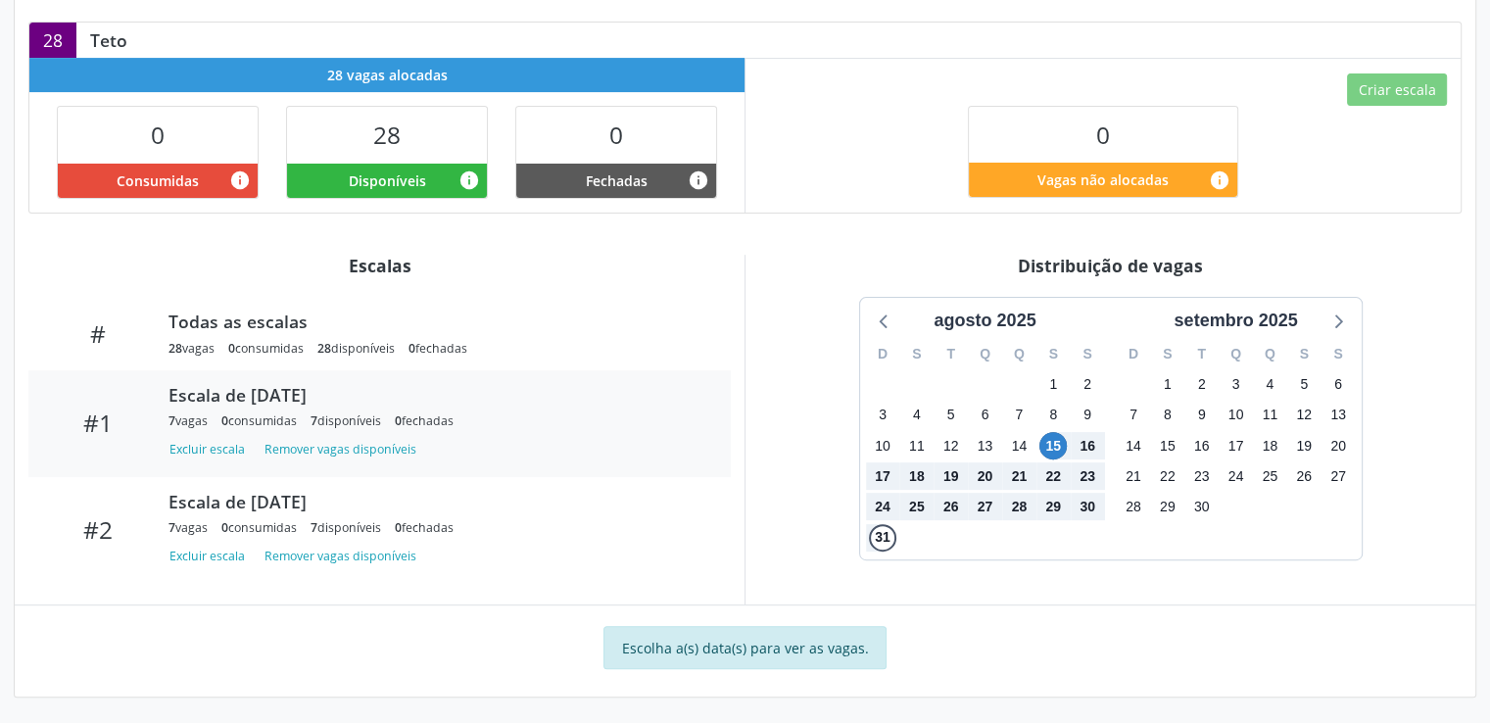
click at [223, 403] on div "Escala de [DATE]" at bounding box center [435, 395] width 535 height 22
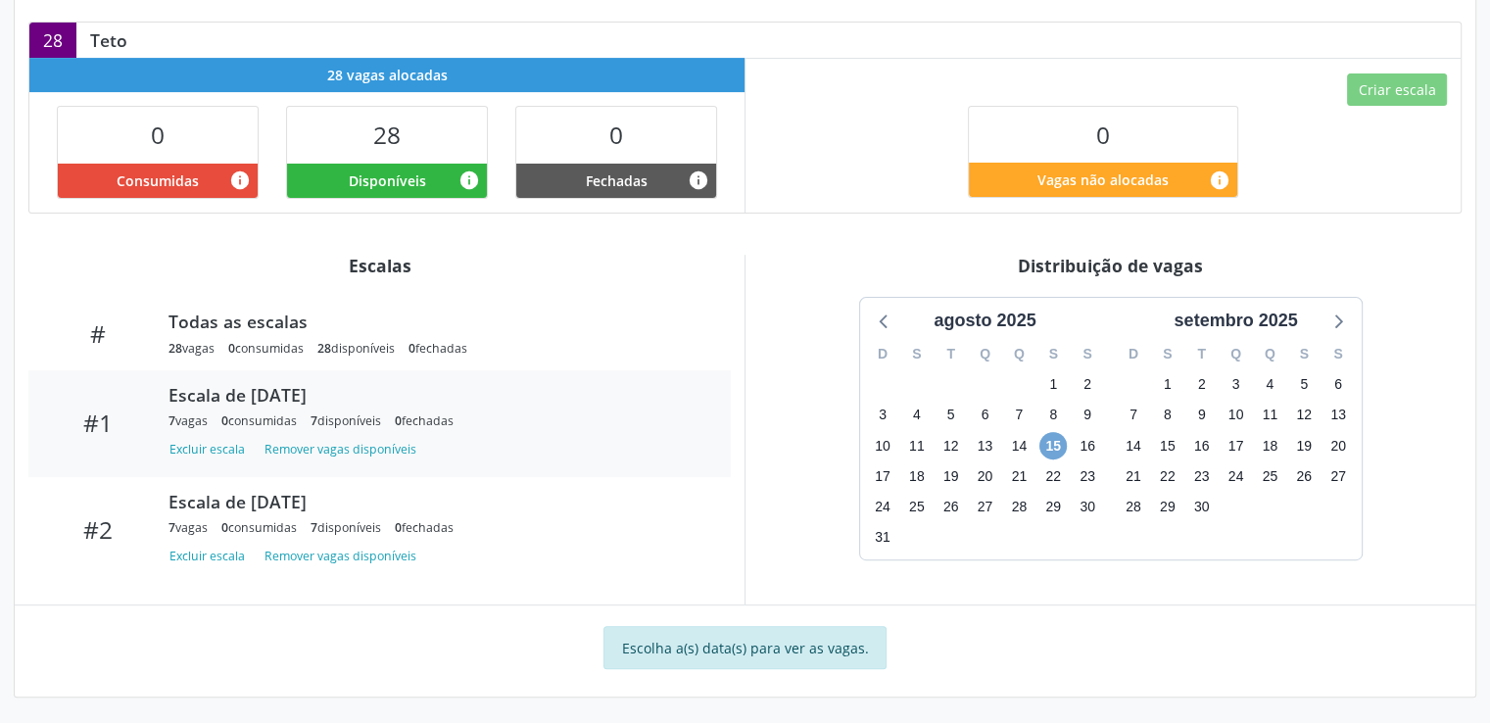
click at [1058, 440] on span "15" at bounding box center [1052, 445] width 27 height 27
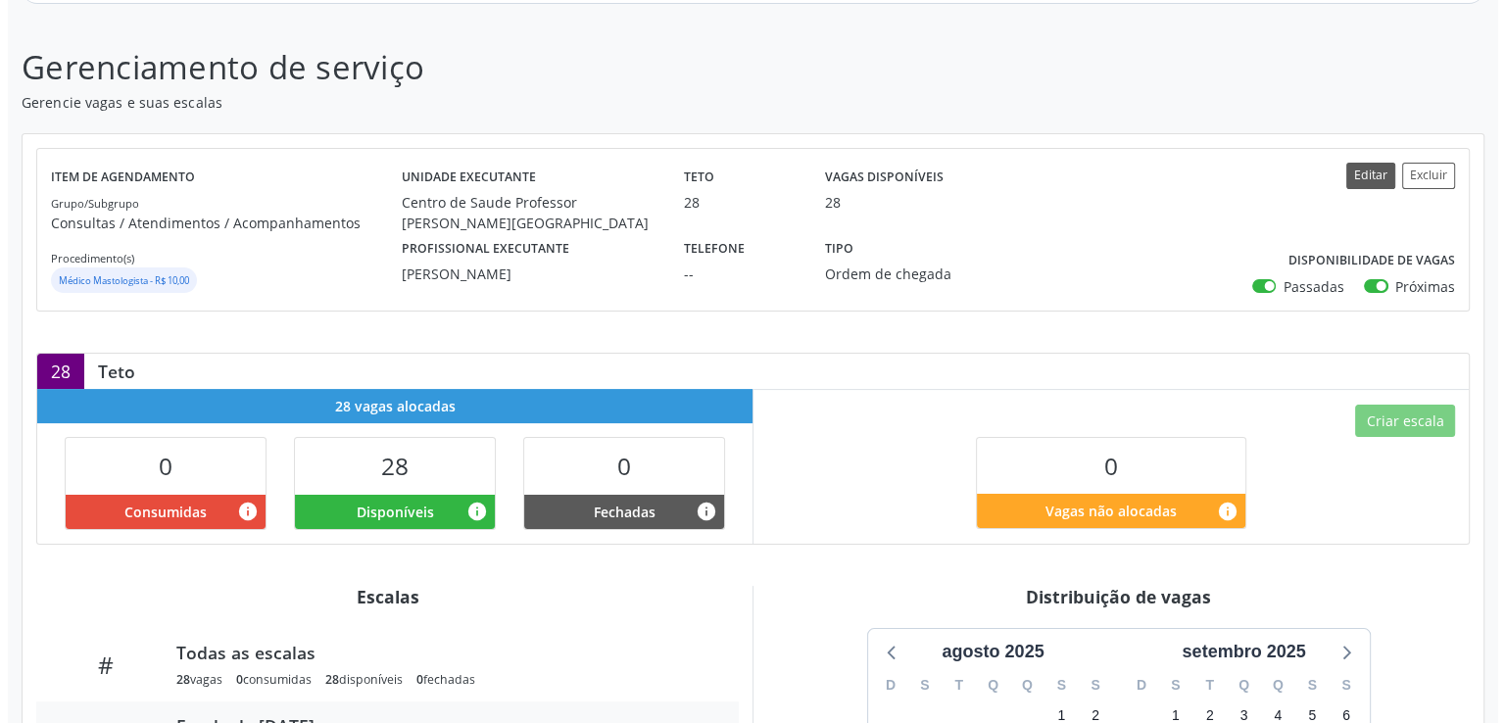
scroll to position [271, 0]
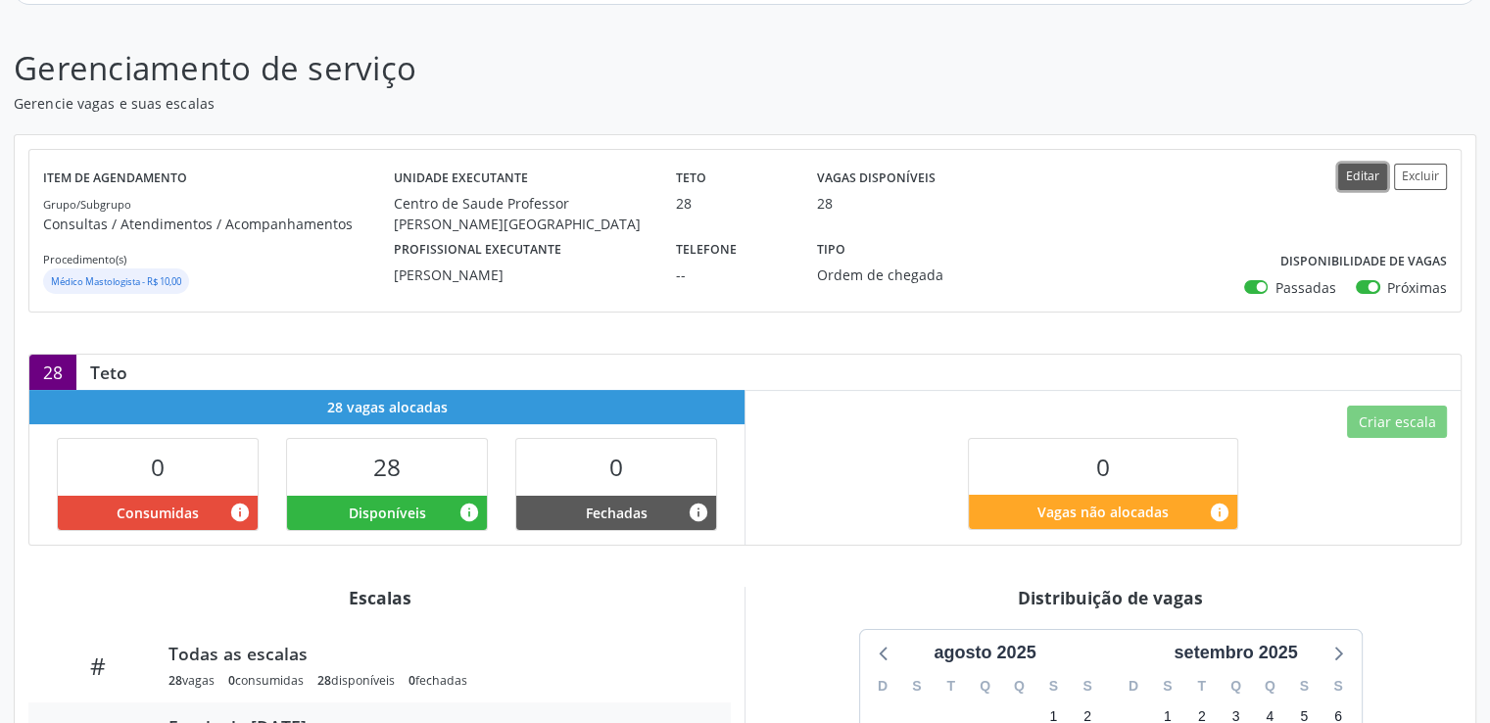
click at [1371, 171] on button "Editar" at bounding box center [1362, 177] width 49 height 26
click at [1364, 176] on button "Editar" at bounding box center [1362, 177] width 49 height 26
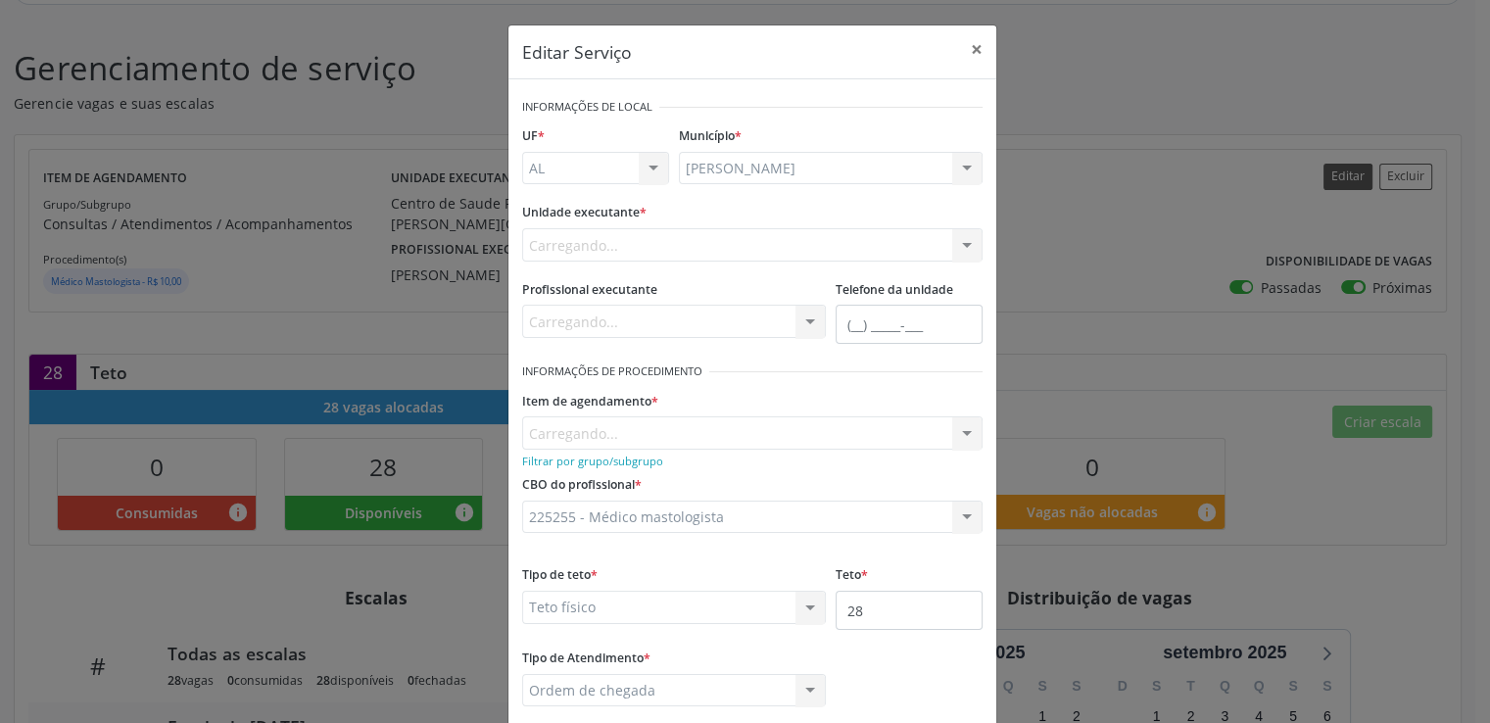
click at [1364, 176] on div "Editar Serviço × Informações de Local UF * AL AL Nenhum resultado encontrado pa…" at bounding box center [745, 361] width 1490 height 723
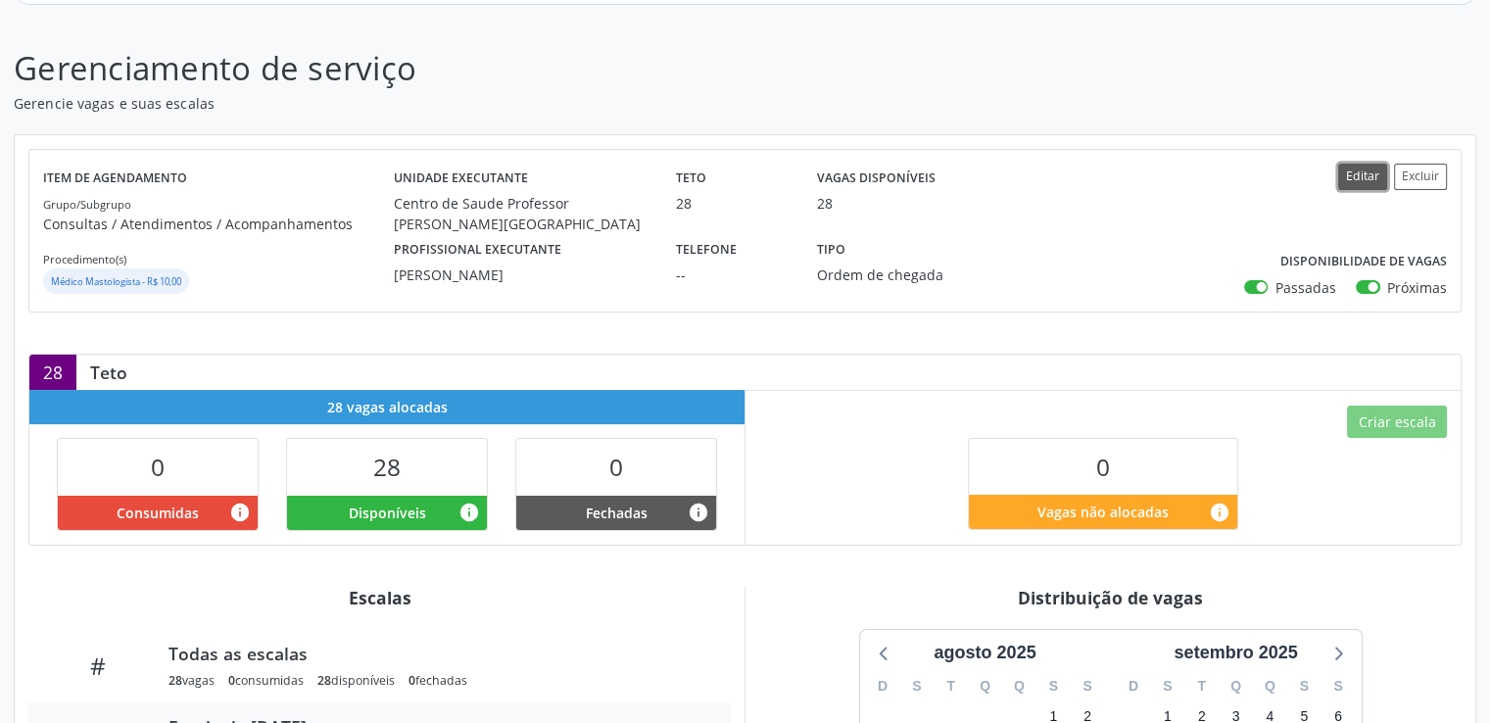
click at [1362, 175] on button "Editar" at bounding box center [1362, 177] width 49 height 26
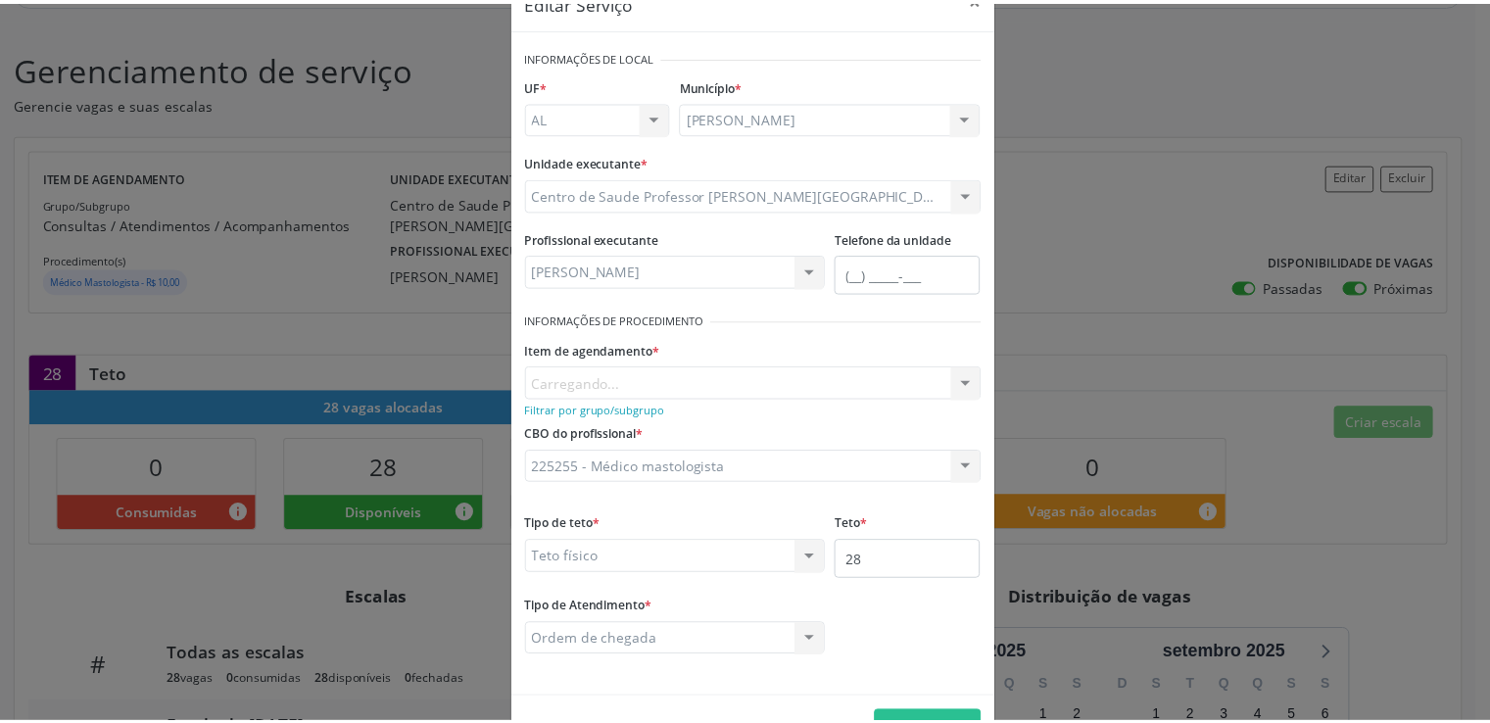
scroll to position [0, 0]
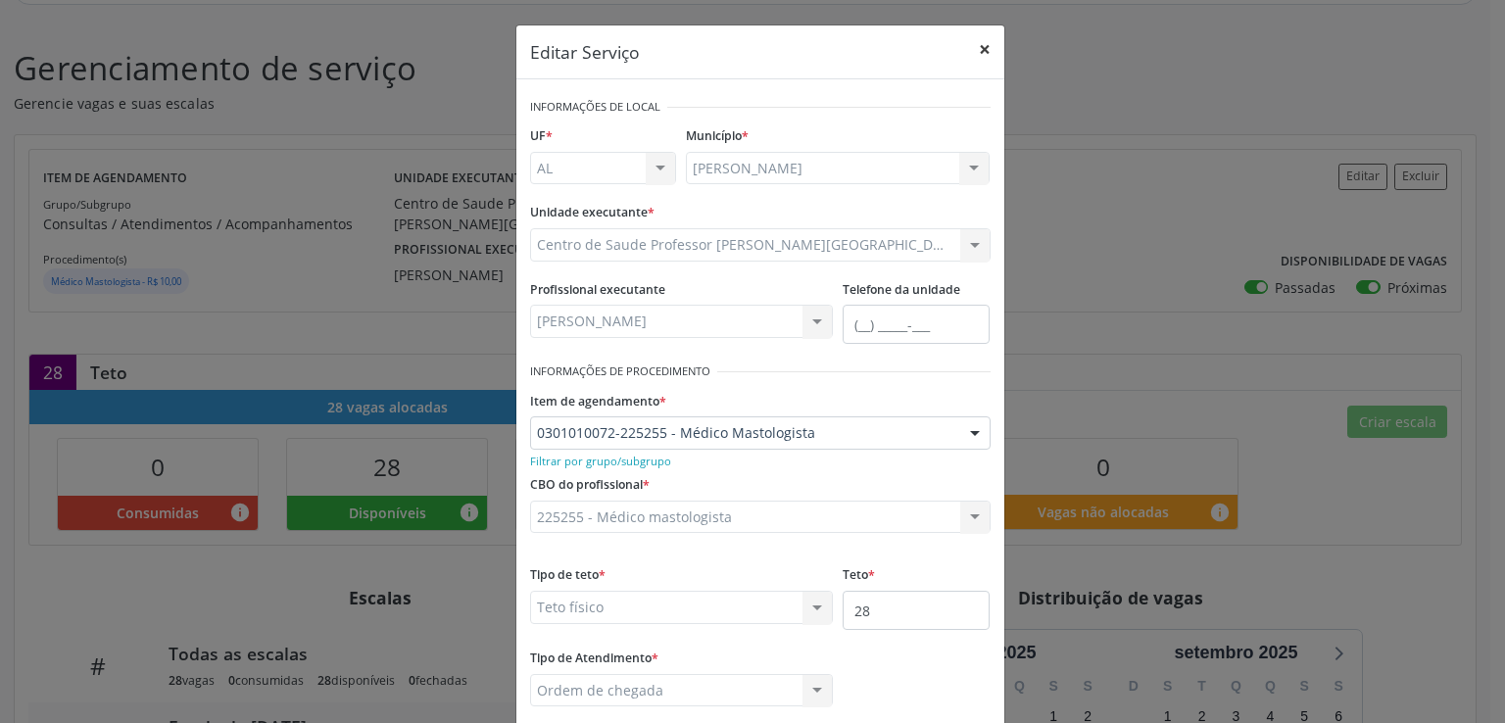
click at [984, 49] on button "×" at bounding box center [984, 49] width 39 height 48
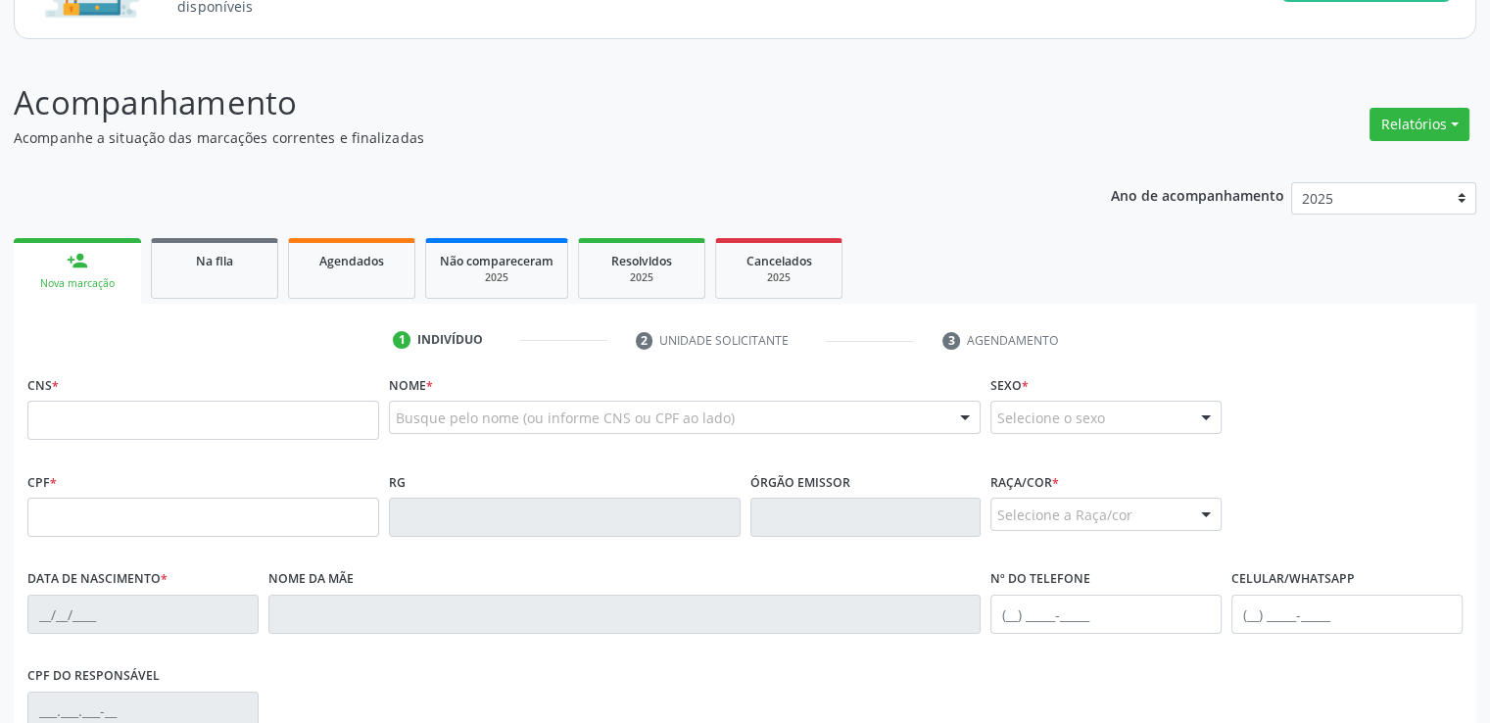
scroll to position [392, 0]
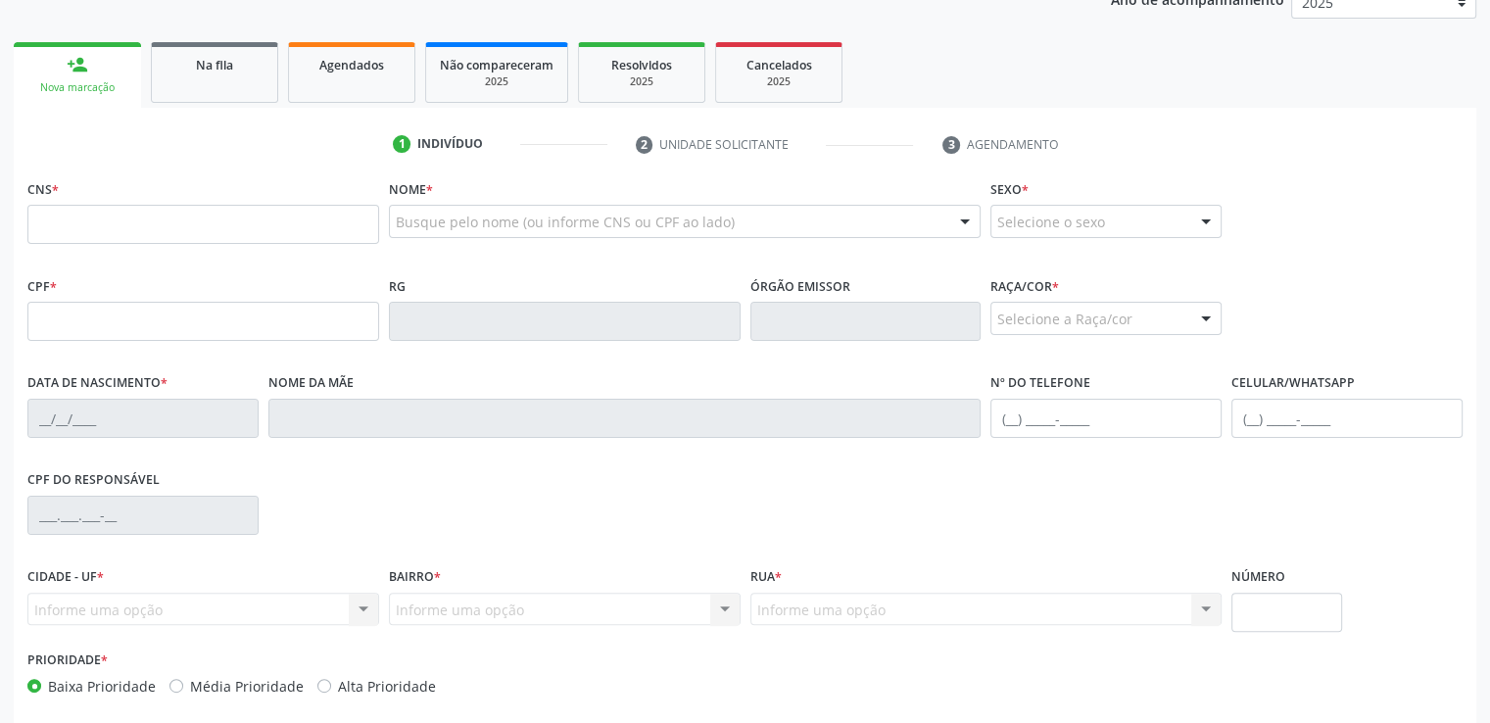
click at [124, 222] on input "text" at bounding box center [203, 224] width 352 height 39
type input "706 9021 0334 5334"
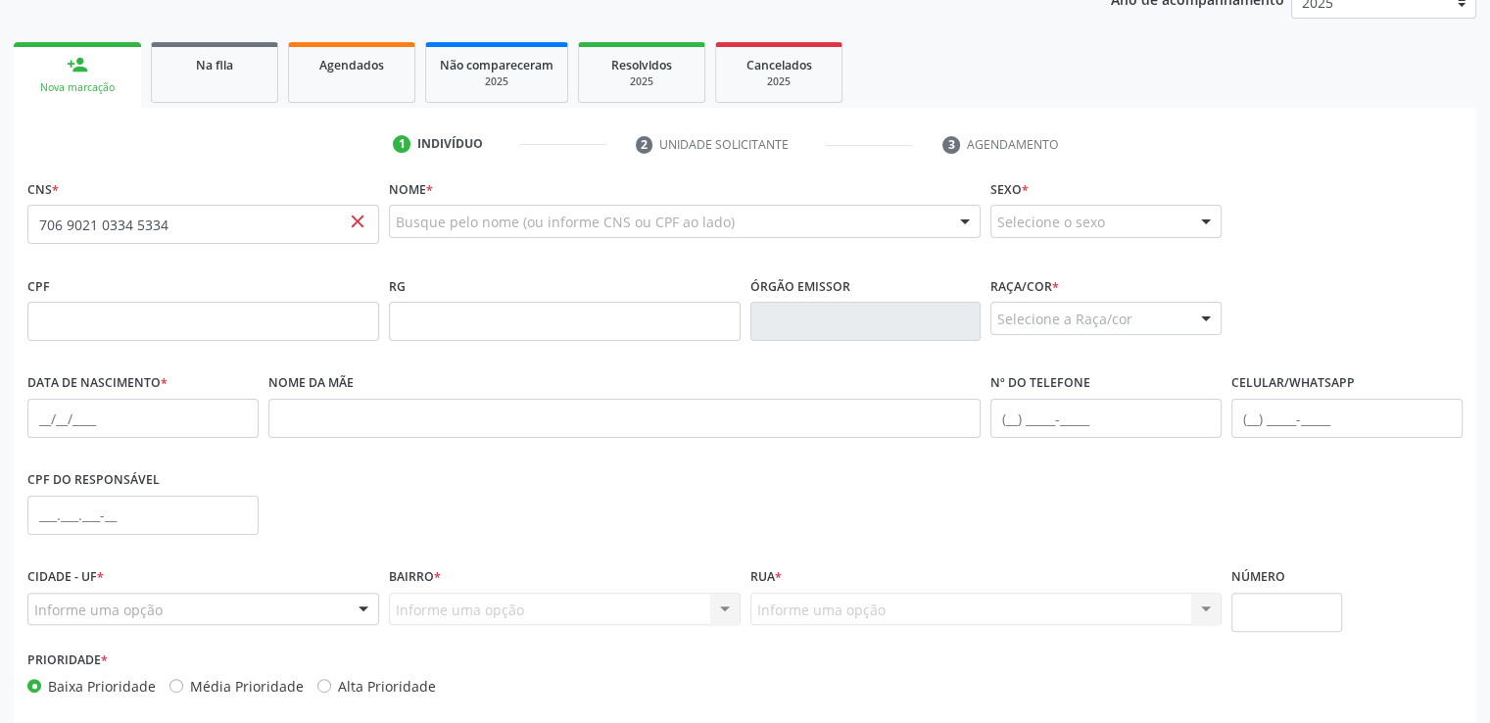
click at [691, 498] on div "CPF do responsável" at bounding box center [745, 513] width 1445 height 97
click at [694, 498] on div "CPF do responsável" at bounding box center [745, 513] width 1445 height 97
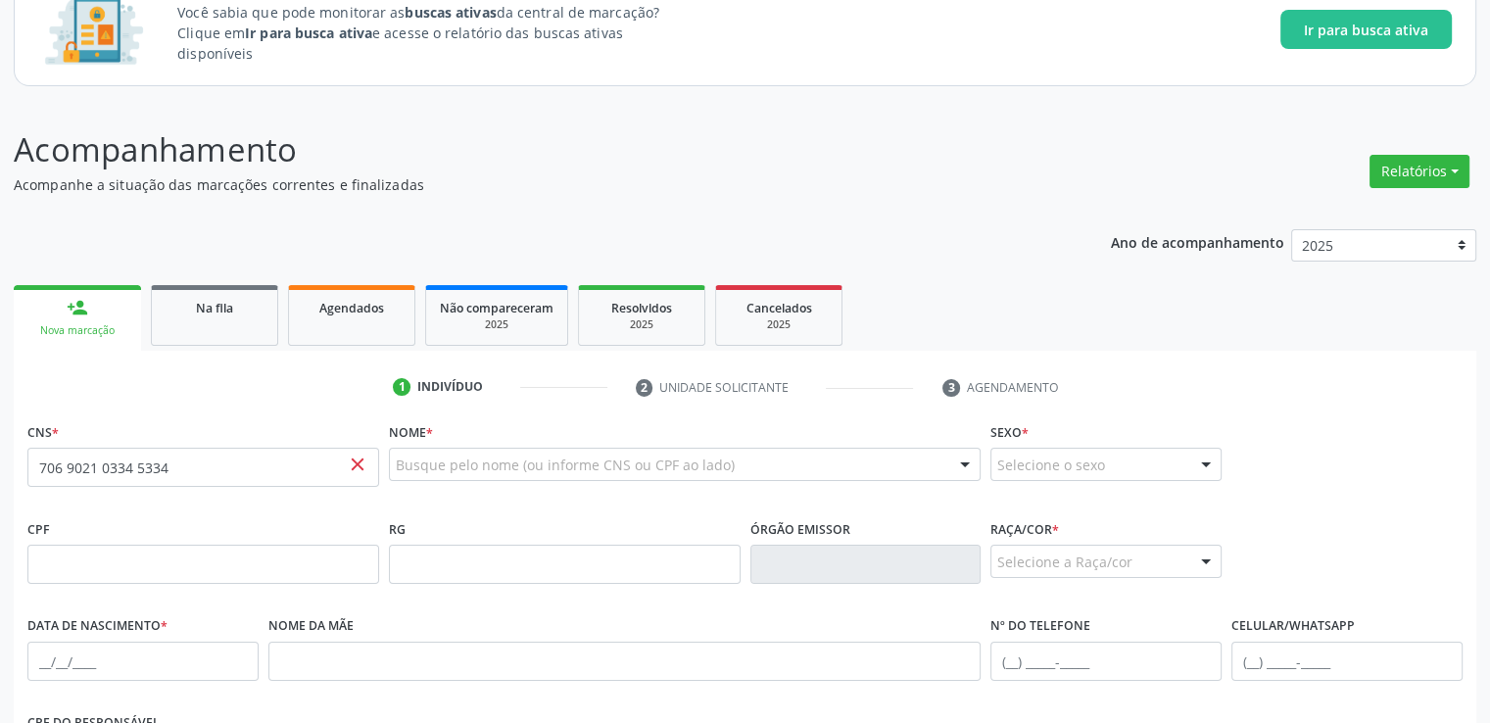
scroll to position [87, 0]
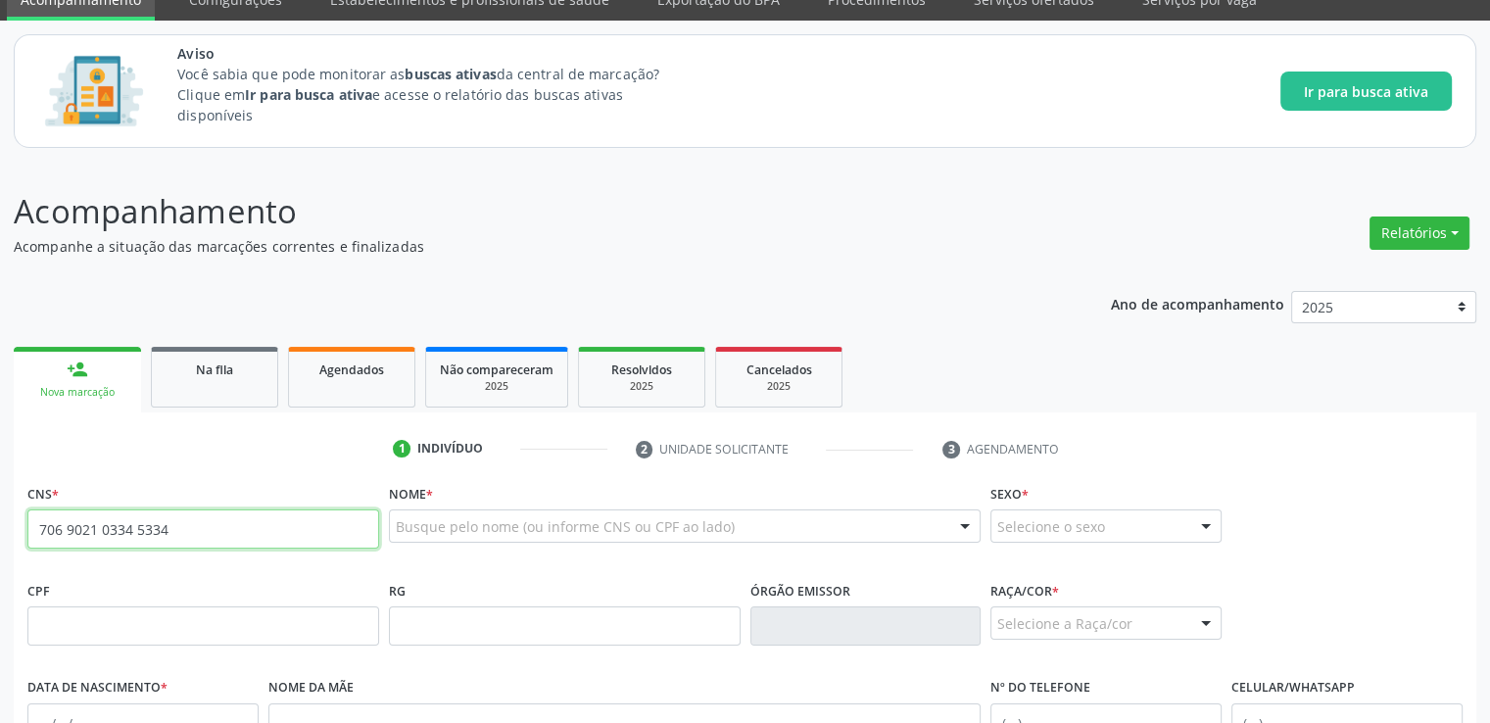
click at [200, 530] on input "706 9021 0334 5334" at bounding box center [203, 528] width 352 height 39
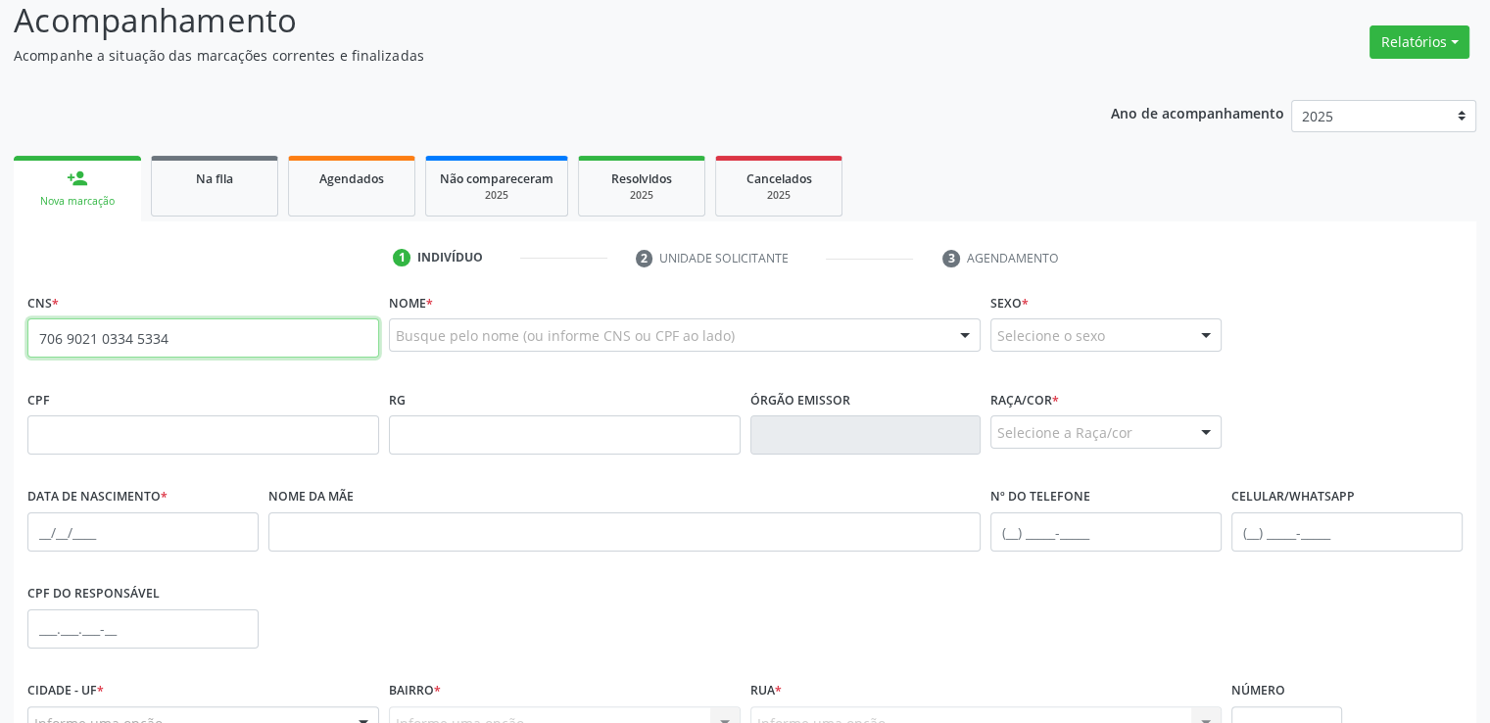
scroll to position [283, 0]
